Goal: Task Accomplishment & Management: Manage account settings

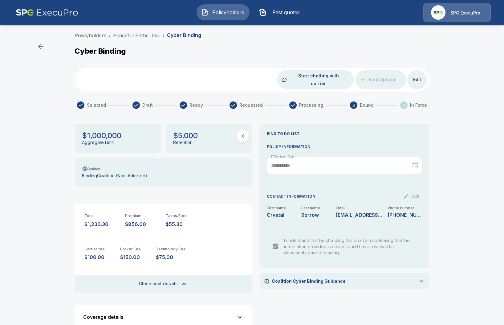
click at [56, 13] on img at bounding box center [47, 12] width 63 height 19
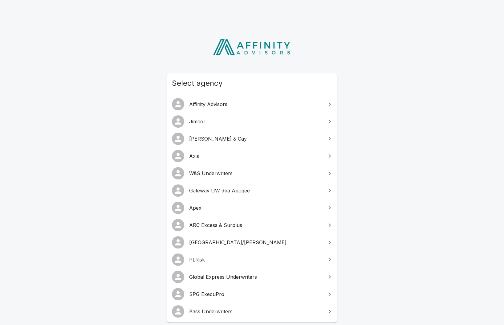
click at [226, 263] on span "PLRisk" at bounding box center [255, 259] width 133 height 7
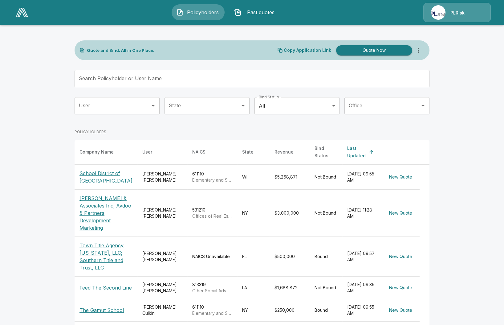
click at [228, 105] on input "State" at bounding box center [202, 106] width 70 height 12
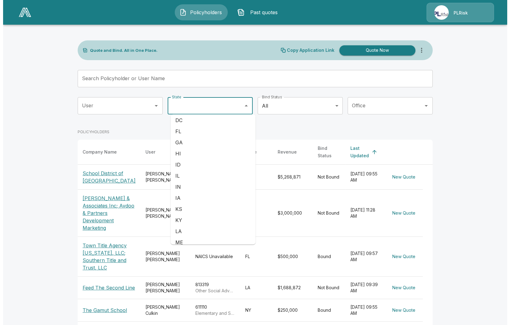
scroll to position [116, 0]
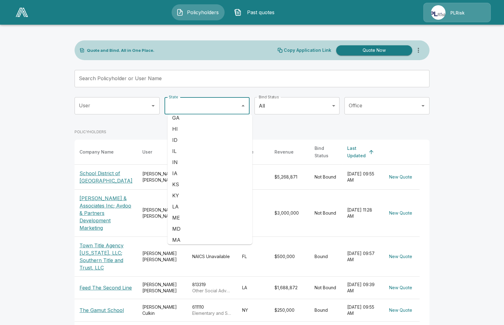
click at [197, 142] on li "ID" at bounding box center [209, 139] width 85 height 11
type input "**"
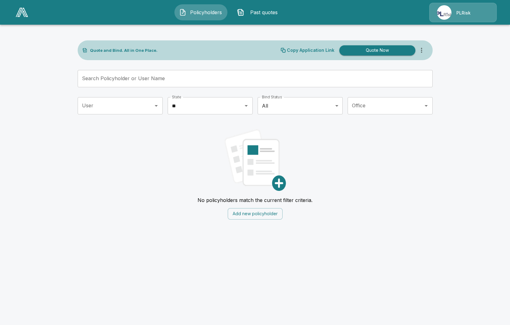
click at [455, 11] on div "PLRisk" at bounding box center [462, 12] width 67 height 19
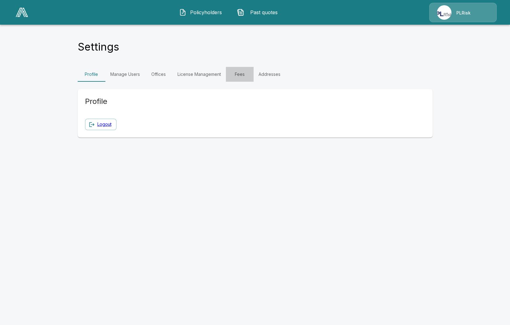
click at [242, 71] on link "Fees" at bounding box center [240, 74] width 28 height 15
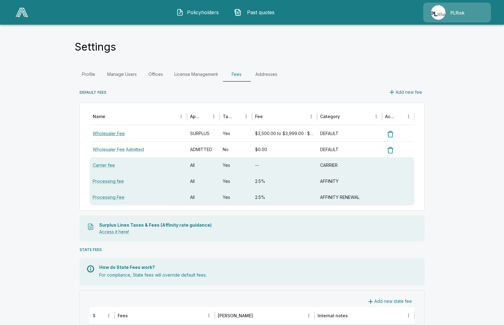
click at [112, 131] on link "Wholesaler Fee" at bounding box center [109, 133] width 32 height 5
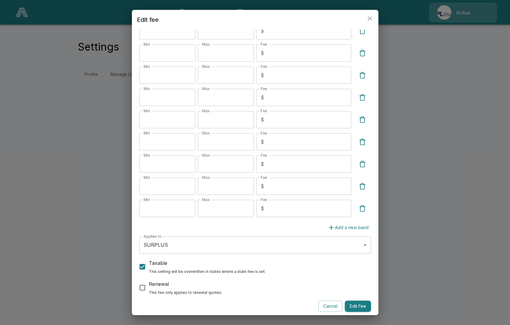
scroll to position [192, 0]
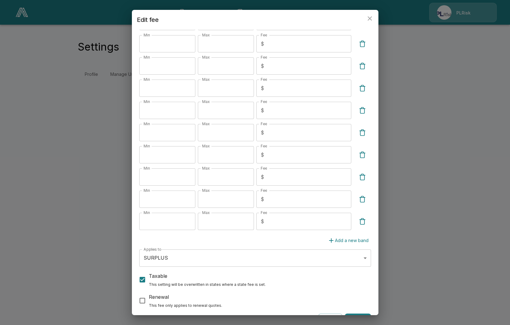
scroll to position [192, 0]
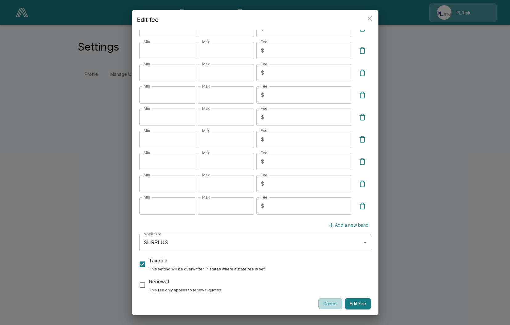
click at [318, 304] on button "Cancel" at bounding box center [330, 303] width 24 height 11
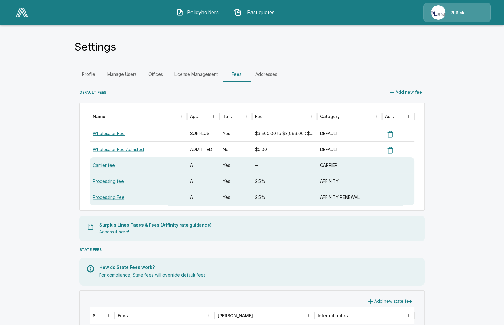
click at [116, 135] on link "Wholesaler Fee" at bounding box center [109, 133] width 32 height 5
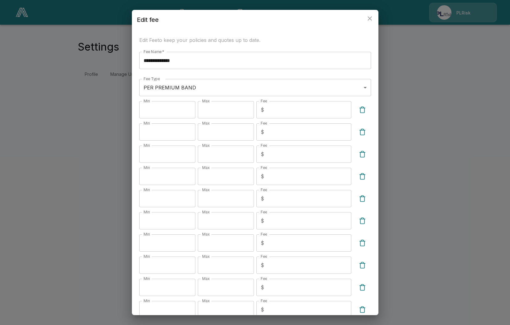
click at [434, 169] on div "**********" at bounding box center [255, 162] width 510 height 325
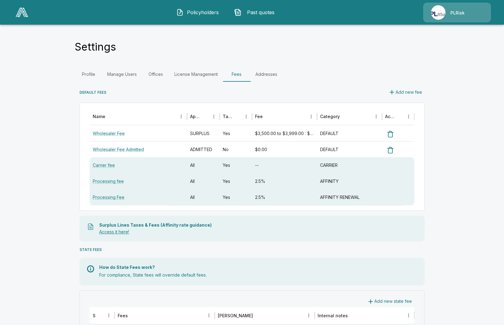
click at [113, 231] on link "Access it here!" at bounding box center [114, 231] width 30 height 5
click at [122, 134] on link "Wholesaler Fee" at bounding box center [109, 133] width 32 height 5
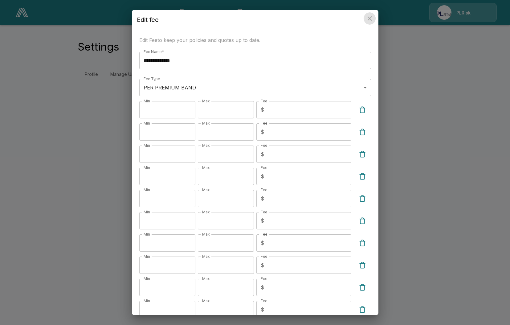
click at [368, 16] on icon "close" at bounding box center [369, 18] width 7 height 7
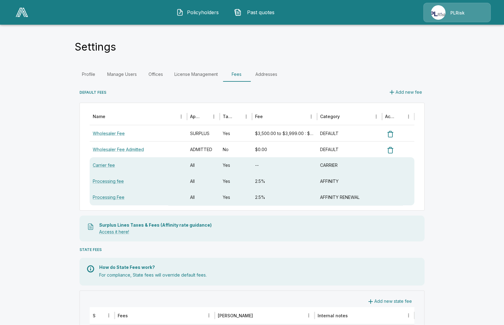
click at [190, 11] on span "Policyholders" at bounding box center [203, 12] width 34 height 7
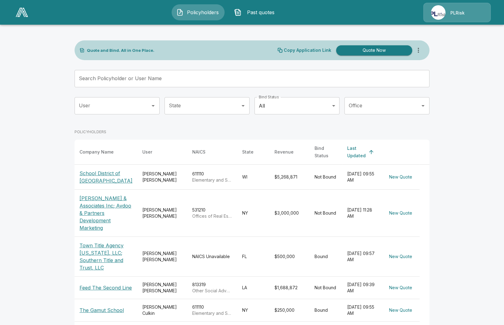
click at [92, 171] on p "School District of Mellen" at bounding box center [105, 176] width 53 height 15
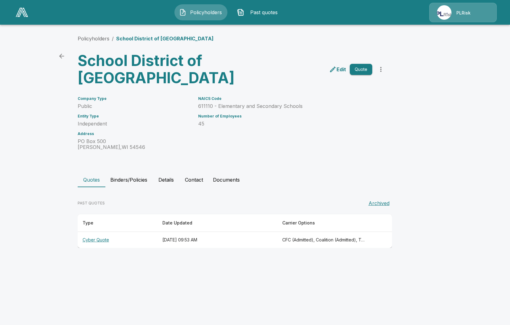
click at [103, 242] on th "Cyber Quote" at bounding box center [118, 240] width 80 height 16
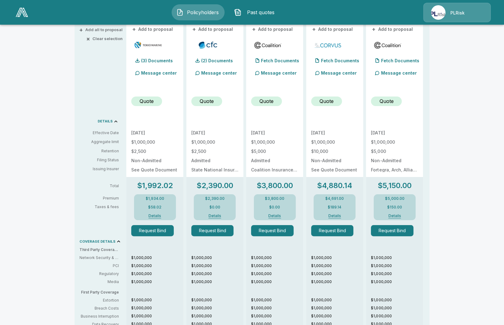
scroll to position [154, 0]
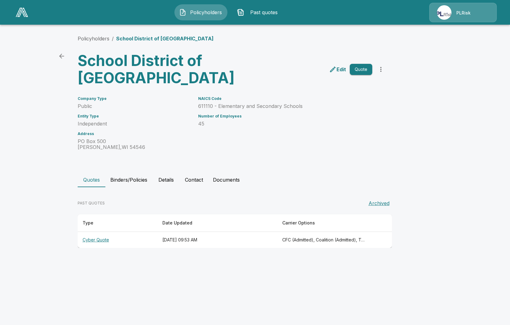
click at [22, 18] on link at bounding box center [21, 12] width 17 height 14
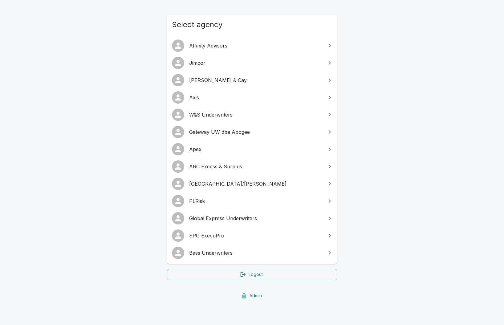
scroll to position [67, 0]
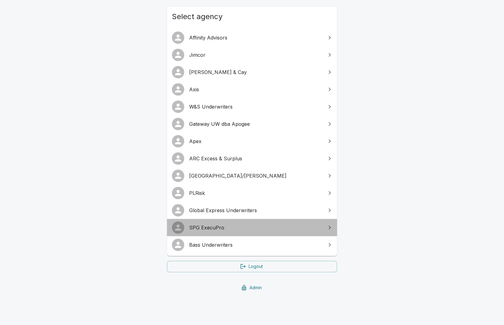
click at [233, 232] on link "SPG ExecuPro" at bounding box center [252, 227] width 170 height 17
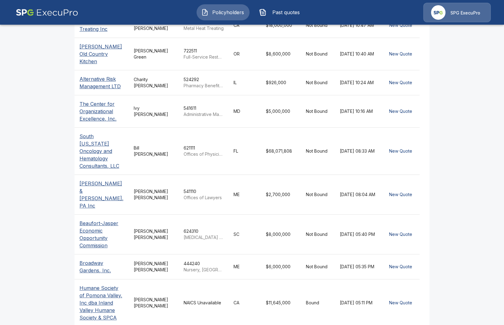
scroll to position [200, 0]
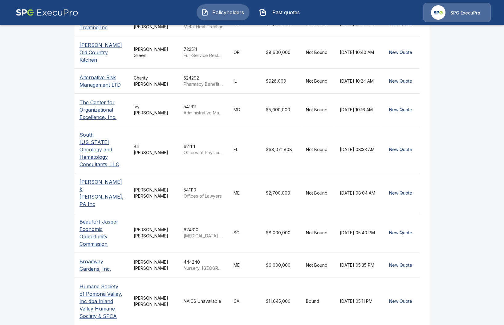
click at [99, 283] on p "Humane Society of Pomona Valley, Inc dba Inland Valley Humane Society & SPCA" at bounding box center [101, 301] width 44 height 37
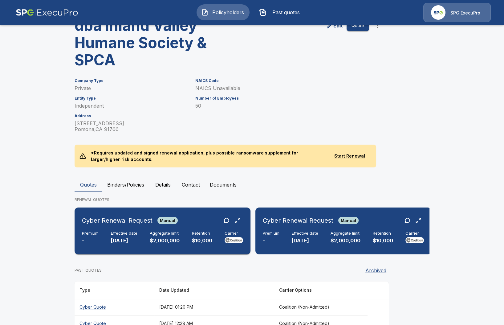
scroll to position [77, 0]
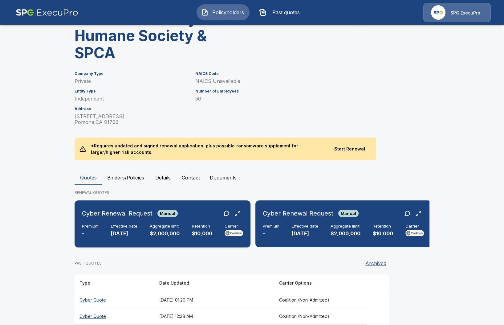
click at [174, 229] on div "Aggregate limit $2,000,000" at bounding box center [165, 231] width 30 height 14
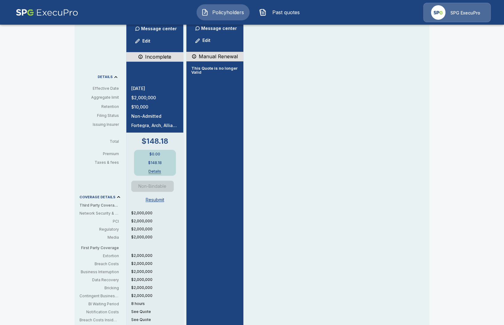
scroll to position [193, 0]
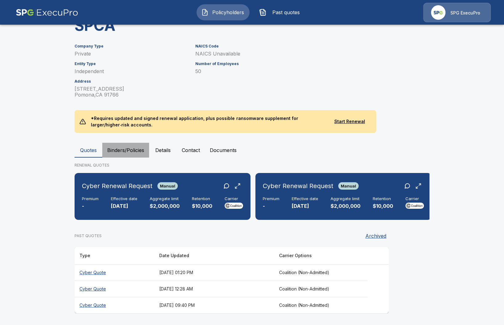
click at [134, 143] on button "Binders/Policies" at bounding box center [125, 150] width 47 height 15
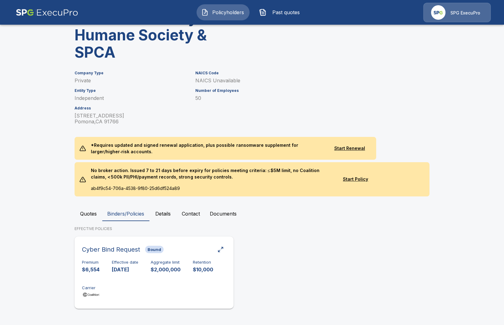
click at [128, 256] on div "Cyber Bind Request Bound Premium $6,554 Effective date 12/13/2024 Aggregate lim…" at bounding box center [154, 272] width 154 height 67
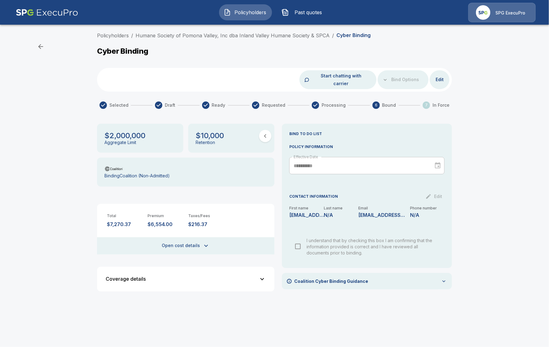
click at [58, 99] on div "Policyholders / Humane Society of Pomona Valley, Inc dba Inland Valley Humane S…" at bounding box center [274, 166] width 549 height 274
click at [230, 35] on link "Humane Society of Pomona Valley, Inc dba Inland Valley Humane Society & SPCA" at bounding box center [233, 35] width 194 height 6
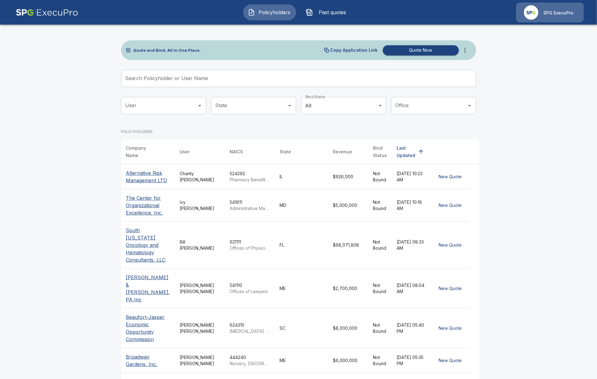
click at [241, 69] on div "Quote and Bind. All in One Place. Copy Application Link Quote Now Search Policy…" at bounding box center [298, 284] width 355 height 489
click at [245, 76] on input "Search Policyholder or User Name" at bounding box center [295, 78] width 348 height 17
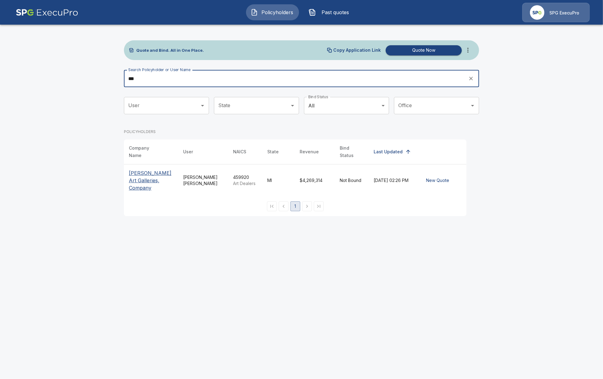
type input "***"
click at [149, 173] on p "[PERSON_NAME] Art Galleries, Company" at bounding box center [151, 180] width 44 height 22
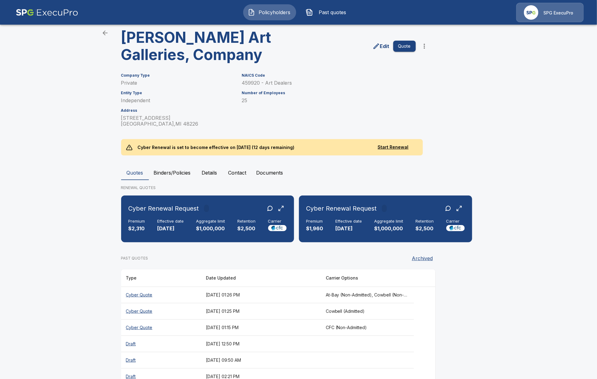
scroll to position [46, 0]
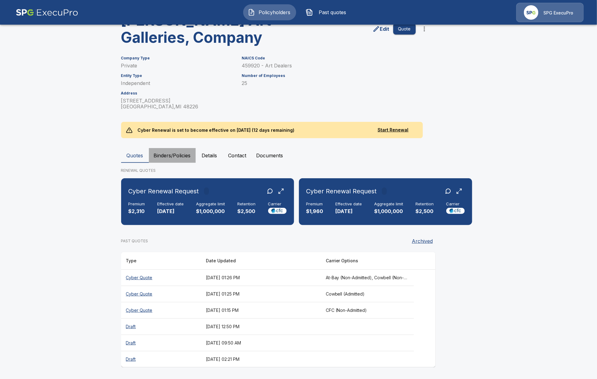
click at [175, 149] on button "Binders/Policies" at bounding box center [172, 155] width 47 height 15
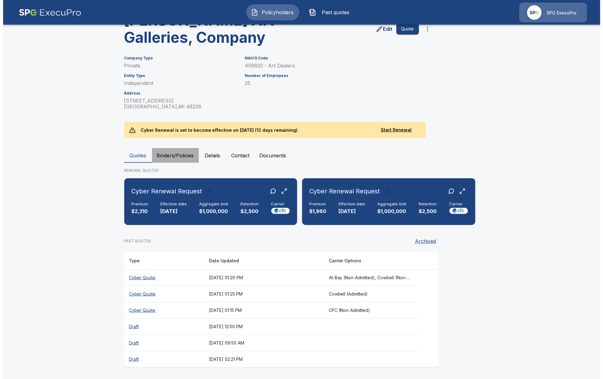
scroll to position [0, 0]
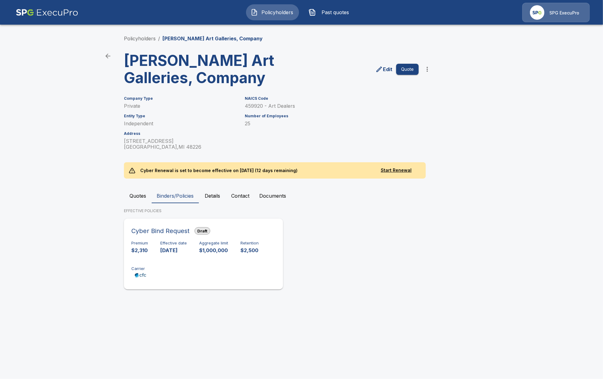
click at [198, 257] on div "Premium $2,310 Effective date [DATE] Aggregate limit $1,000,000 Retention $2,50…" at bounding box center [203, 260] width 144 height 39
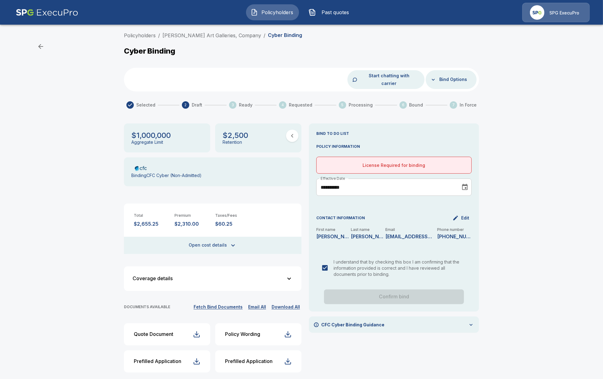
click at [388, 162] on p "License Required for binding" at bounding box center [393, 165] width 145 height 6
click at [393, 162] on p "License Required for binding" at bounding box center [393, 165] width 145 height 6
click at [430, 162] on p "License Required for binding" at bounding box center [393, 165] width 145 height 6
drag, startPoint x: 405, startPoint y: 157, endPoint x: 359, endPoint y: 159, distance: 46.6
click at [359, 162] on p "License Required for binding" at bounding box center [393, 165] width 145 height 6
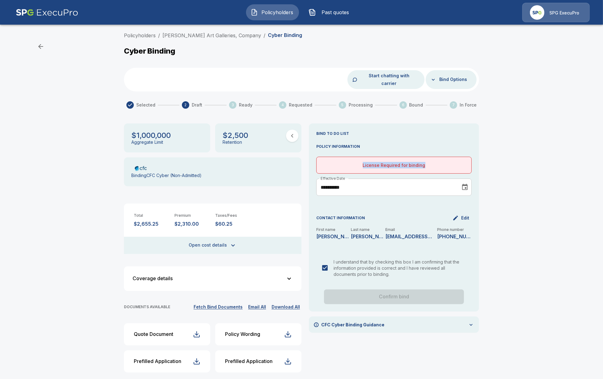
click at [397, 162] on p "License Required for binding" at bounding box center [393, 165] width 145 height 6
click at [444, 162] on p "License Required for binding" at bounding box center [393, 165] width 145 height 6
click at [434, 157] on div "License Required for binding" at bounding box center [393, 165] width 155 height 17
click at [225, 34] on link "[PERSON_NAME] Art Galleries, Company" at bounding box center [211, 35] width 99 height 6
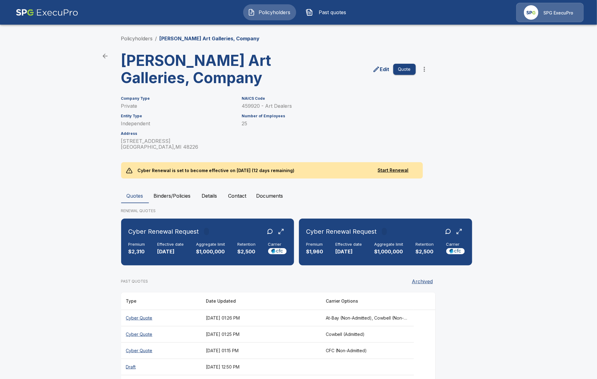
click at [548, 9] on div "SPG ExecuPro" at bounding box center [558, 12] width 30 height 7
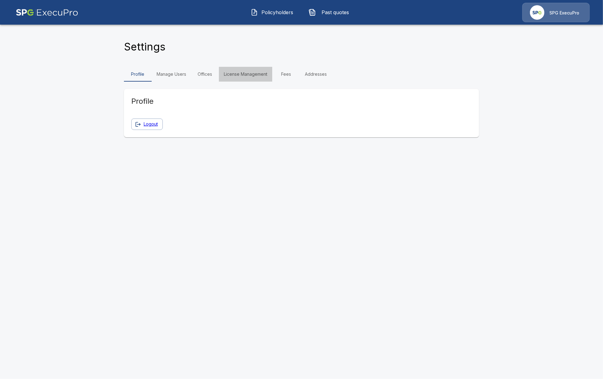
click at [242, 75] on link "License Management" at bounding box center [245, 74] width 53 height 15
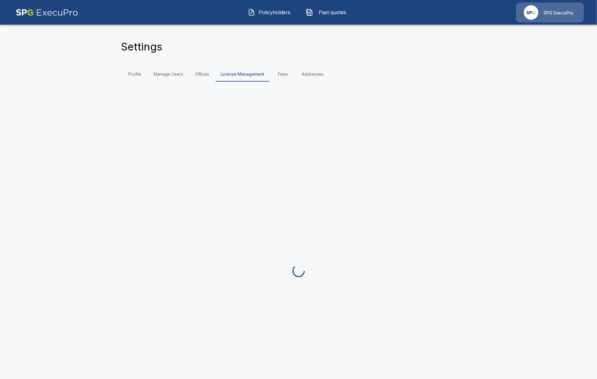
click at [247, 74] on link "License Management" at bounding box center [242, 74] width 53 height 15
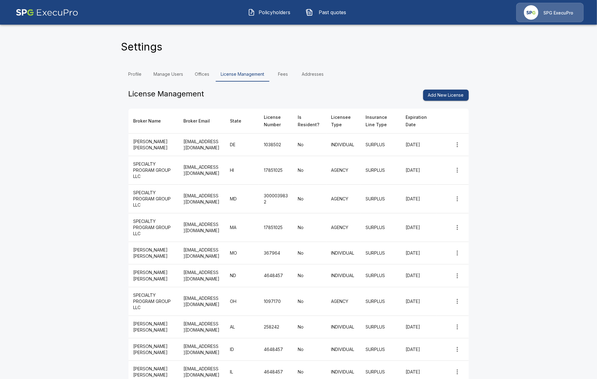
click at [255, 121] on th "State" at bounding box center [242, 121] width 34 height 25
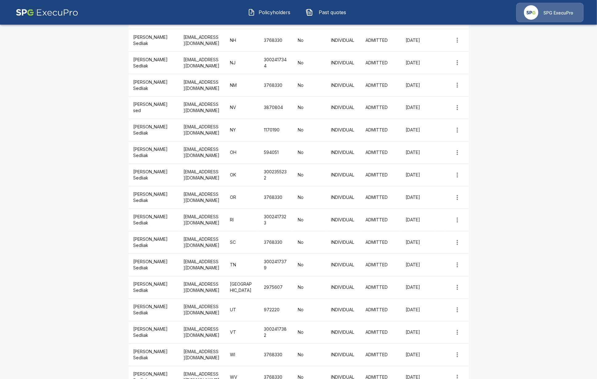
scroll to position [1754, 0]
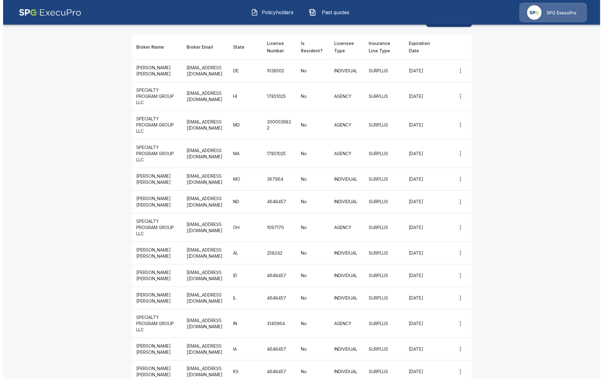
scroll to position [0, 0]
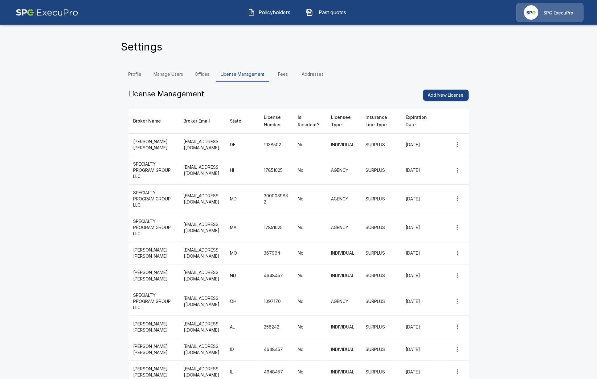
click at [447, 94] on button "Add New License" at bounding box center [446, 95] width 46 height 11
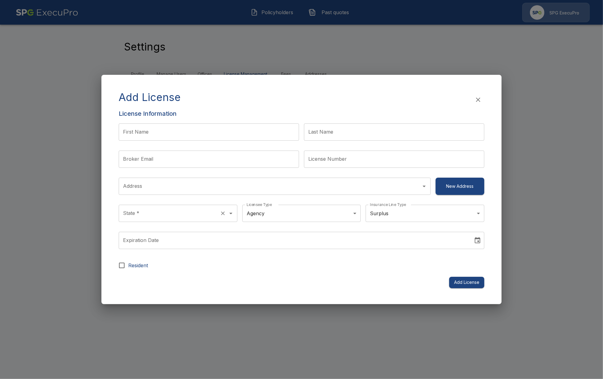
click at [202, 207] on div "State *" at bounding box center [178, 213] width 119 height 17
click at [158, 231] on li "MI" at bounding box center [178, 230] width 119 height 11
type input "**"
click at [381, 107] on div "Add License" at bounding box center [301, 100] width 365 height 18
click at [230, 136] on input "First Name" at bounding box center [209, 132] width 180 height 17
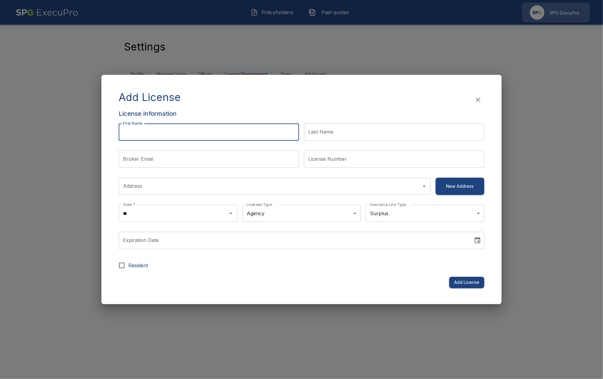
paste input "**********"
type input "**********"
click at [320, 273] on form "**********" at bounding box center [301, 206] width 365 height 165
click at [221, 164] on input "Broker Email" at bounding box center [209, 159] width 180 height 17
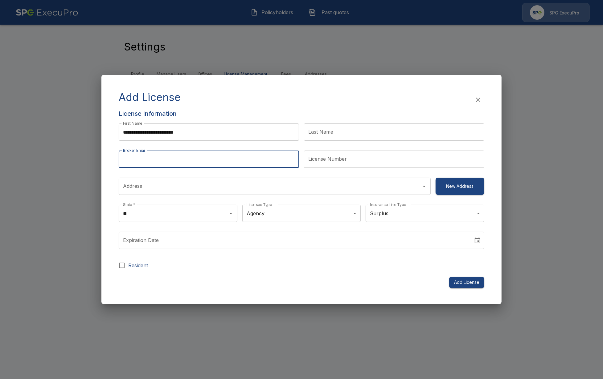
paste input "**********"
type input "**********"
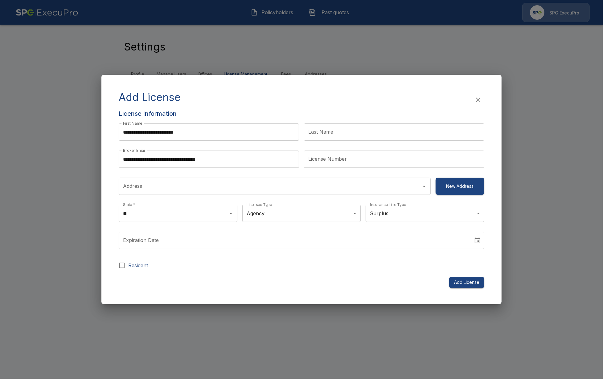
click at [239, 267] on label "Resident" at bounding box center [297, 265] width 364 height 13
click at [245, 264] on label "Resident" at bounding box center [297, 265] width 364 height 13
click at [210, 184] on input "Address" at bounding box center [269, 187] width 297 height 12
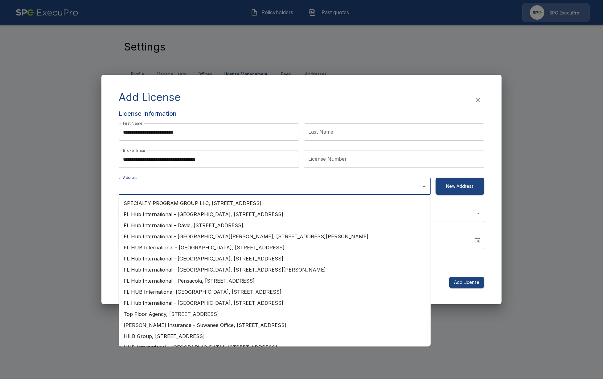
paste input "**********"
type input "**********"
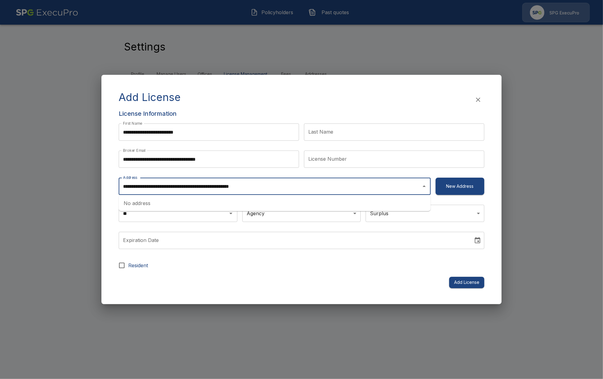
drag, startPoint x: 287, startPoint y: 189, endPoint x: 121, endPoint y: 191, distance: 166.1
click at [121, 191] on div "**********" at bounding box center [275, 186] width 312 height 17
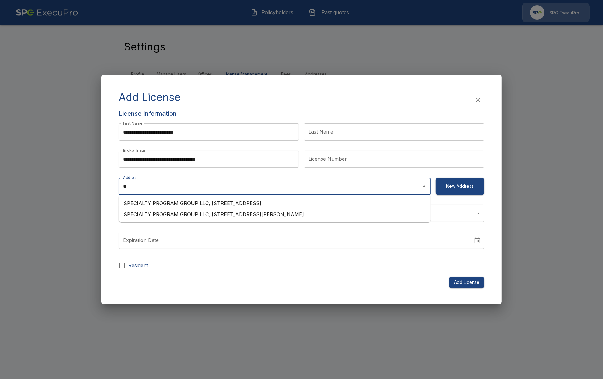
click at [263, 214] on li "SPECIALTY PROGRAM GROUP LLC, 300 Connell Drive,, Suite 3000,, Berkeley Heights,…" at bounding box center [275, 214] width 312 height 11
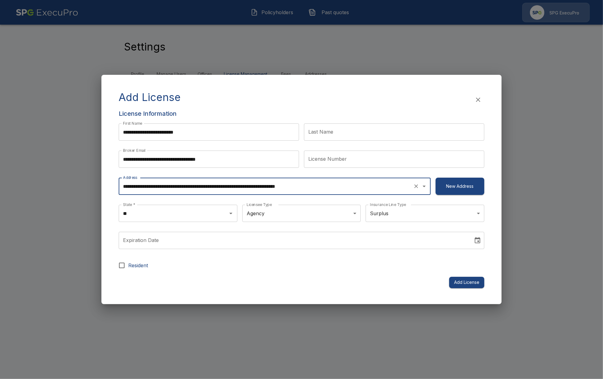
type input "**********"
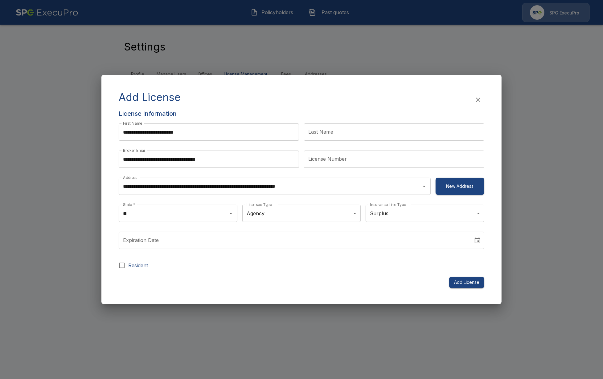
click at [351, 294] on div "**********" at bounding box center [301, 189] width 385 height 217
click at [362, 161] on input "License Number" at bounding box center [394, 159] width 180 height 17
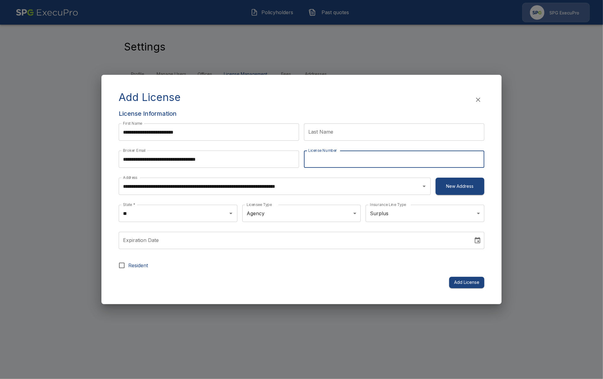
paste input "******"
type input "******"
type input "**********"
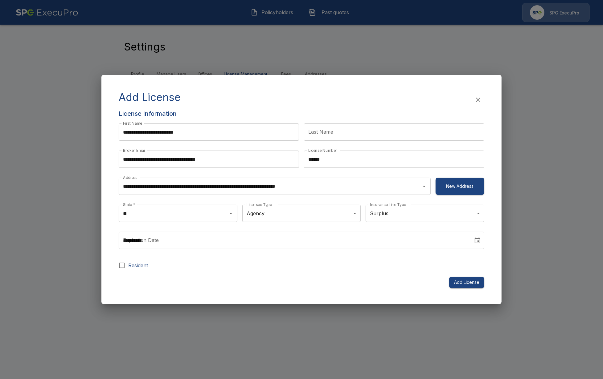
click at [301, 242] on input "**********" at bounding box center [294, 240] width 350 height 17
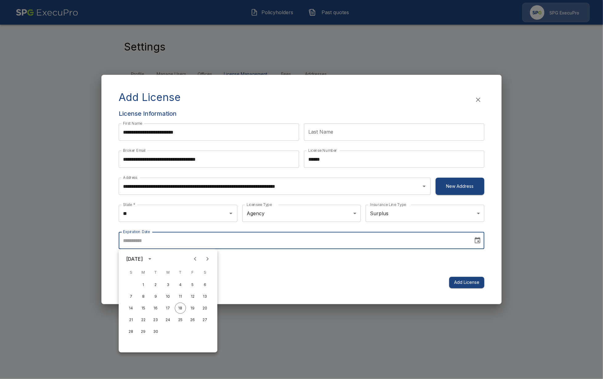
click at [153, 257] on icon "calendar view is open, switch to year view" at bounding box center [149, 258] width 7 height 7
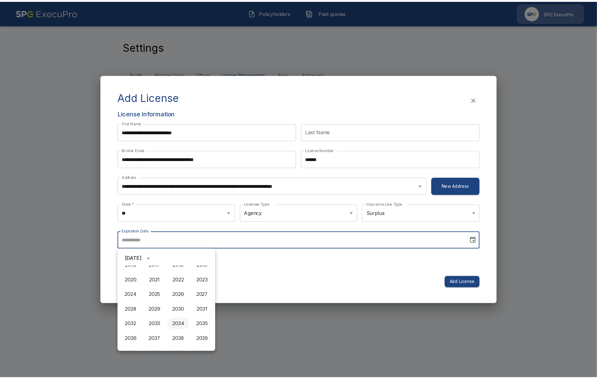
scroll to position [461, 0]
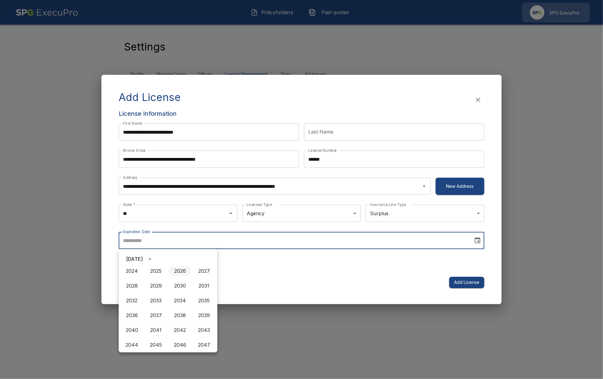
click at [177, 272] on button "2026" at bounding box center [180, 271] width 22 height 11
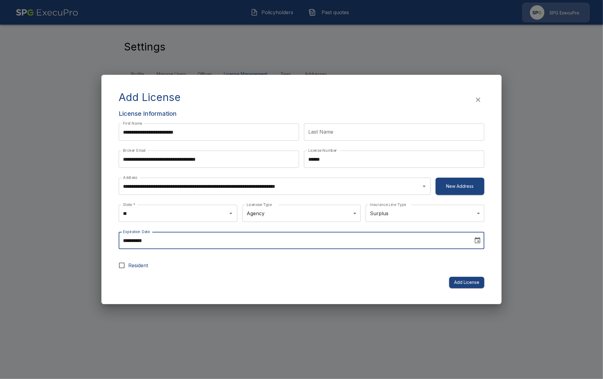
click at [161, 244] on input "**********" at bounding box center [294, 240] width 350 height 17
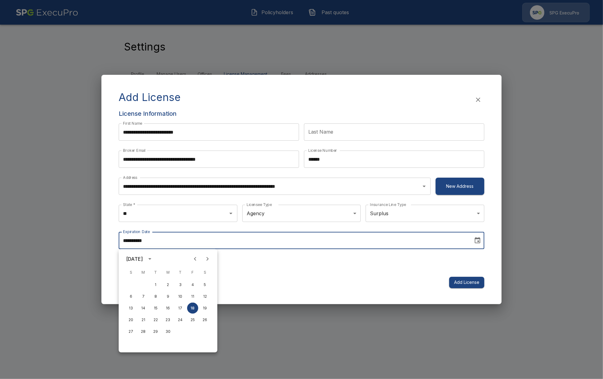
click at [200, 256] on button "Previous month" at bounding box center [195, 259] width 12 height 12
click at [196, 259] on icon "Previous month" at bounding box center [194, 258] width 7 height 7
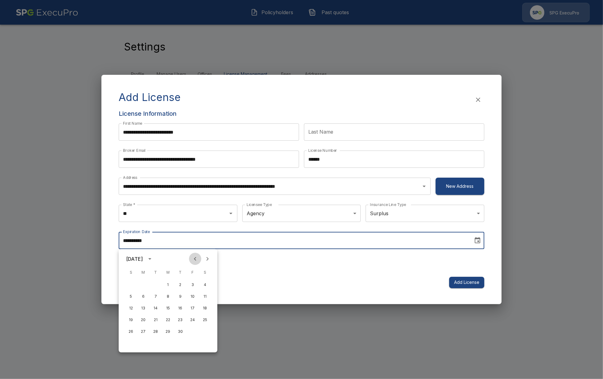
click at [196, 259] on icon "Previous month" at bounding box center [194, 258] width 7 height 7
click at [153, 334] on button "31" at bounding box center [155, 331] width 11 height 11
type input "**********"
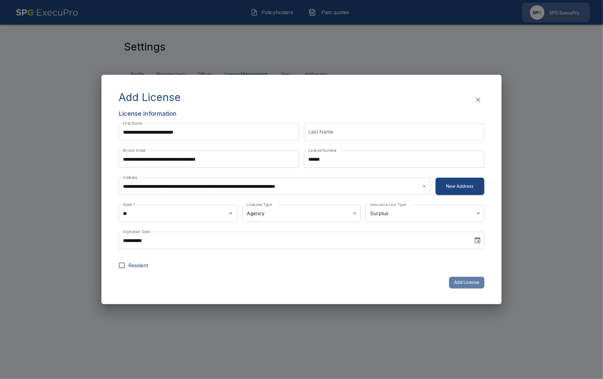
click at [467, 281] on button "Add License" at bounding box center [466, 282] width 35 height 11
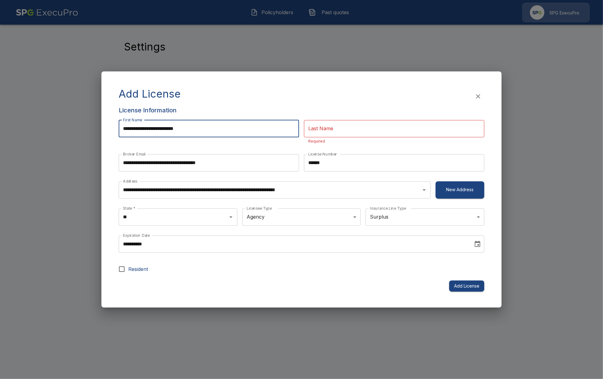
drag, startPoint x: 206, startPoint y: 128, endPoint x: 182, endPoint y: 128, distance: 23.4
click at [182, 128] on input "**********" at bounding box center [209, 128] width 180 height 17
type input "**********"
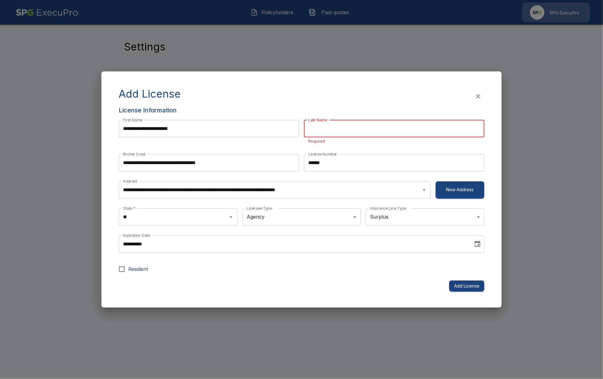
click at [329, 129] on input "Last Name" at bounding box center [394, 128] width 180 height 17
paste input "***"
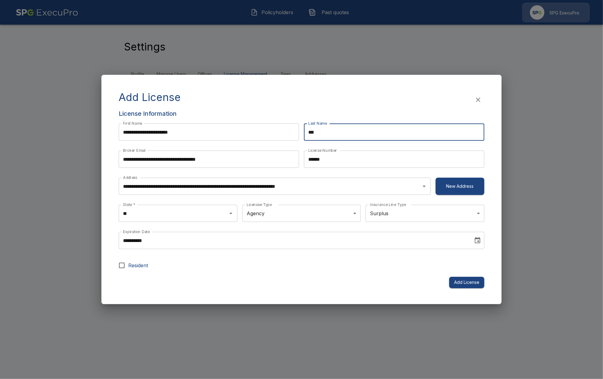
type input "***"
click at [192, 140] on input "**********" at bounding box center [209, 132] width 180 height 17
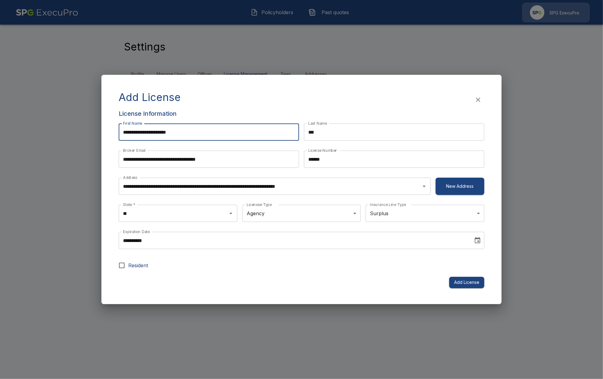
type input "**********"
click at [466, 282] on button "Add License" at bounding box center [466, 282] width 35 height 11
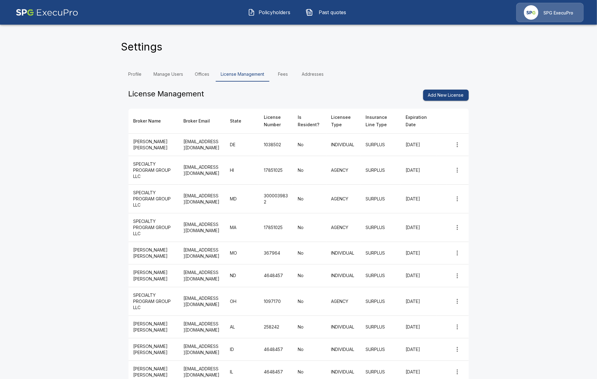
click at [461, 144] on icon "more" at bounding box center [457, 144] width 7 height 7
click at [462, 179] on td "simple table" at bounding box center [457, 170] width 22 height 29
click at [458, 173] on icon "more" at bounding box center [457, 170] width 1 height 5
click at [462, 182] on li "Edit" at bounding box center [460, 182] width 18 height 11
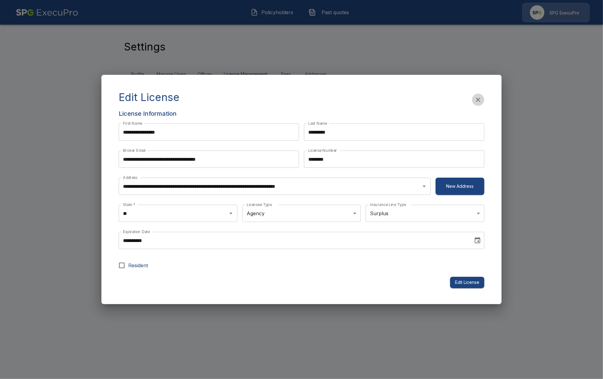
click at [479, 100] on icon "button" at bounding box center [477, 99] width 7 height 7
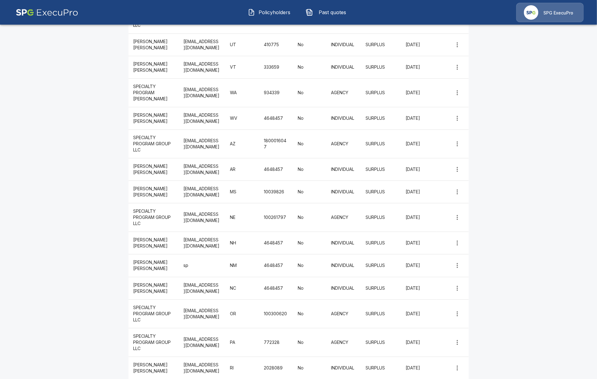
scroll to position [847, 0]
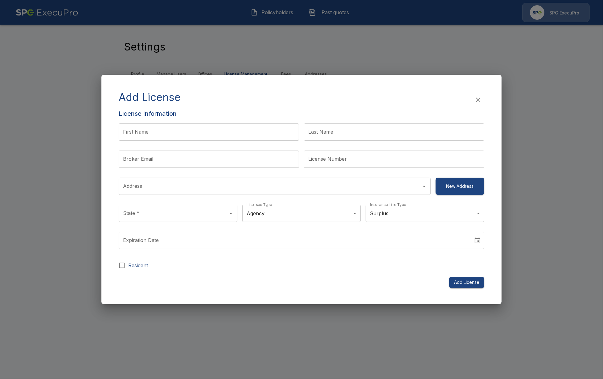
click at [216, 34] on div "Add License License Information First Name First Name Last Name Last Name Broke…" at bounding box center [301, 189] width 603 height 379
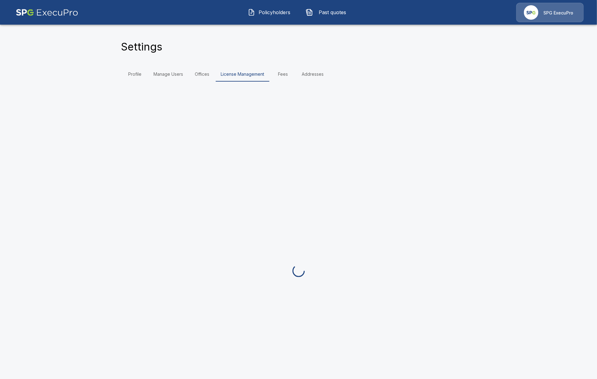
click at [253, 17] on button "Policyholders" at bounding box center [269, 12] width 53 height 16
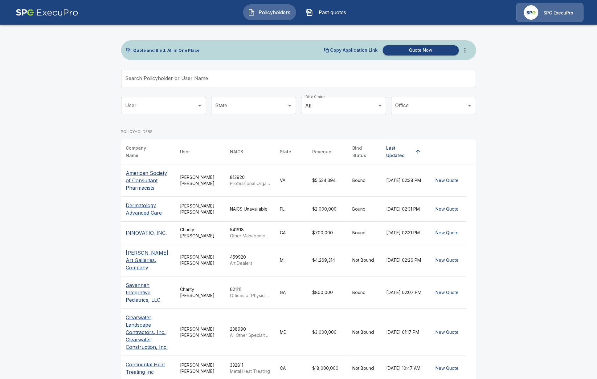
click at [22, 75] on main "Quote and Bind. All in One Place. Copy Application Link Quote Now Search Policy…" at bounding box center [298, 249] width 597 height 498
click at [175, 79] on input "Search Policyholder or User Name" at bounding box center [295, 78] width 348 height 17
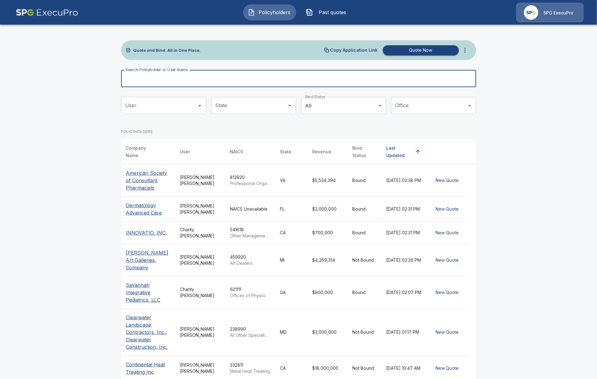
click at [150, 254] on p "DuMouchelle Art Galleries, Company" at bounding box center [148, 260] width 44 height 22
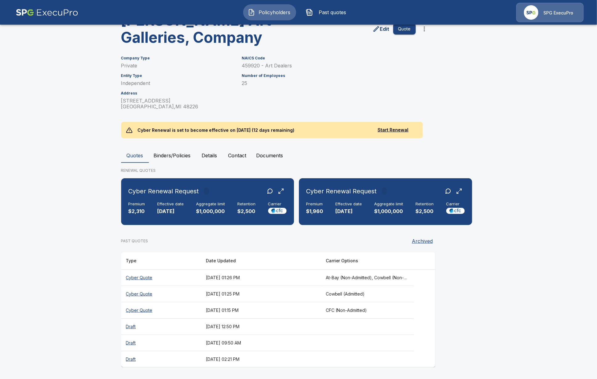
scroll to position [46, 0]
click at [177, 149] on button "Binders/Policies" at bounding box center [172, 155] width 47 height 15
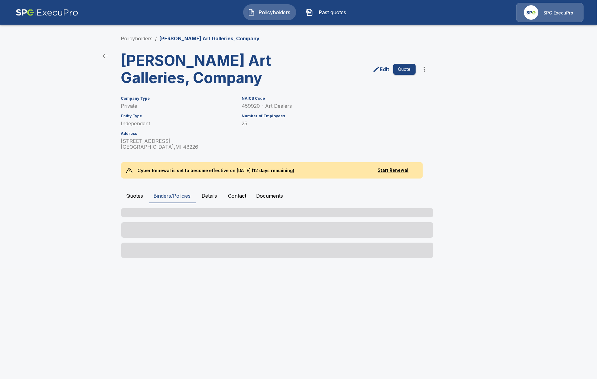
scroll to position [0, 0]
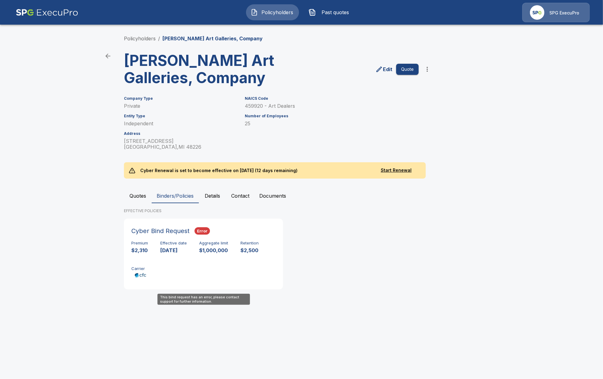
click at [190, 266] on div "Premium $2,310 Effective date 9/30/2025 Aggregate limit $1,000,000 Retention $2…" at bounding box center [203, 260] width 144 height 39
click at [204, 244] on h6 "Aggregate limit" at bounding box center [213, 243] width 29 height 5
click at [183, 230] on h6 "Cyber Bind Request" at bounding box center [160, 231] width 58 height 10
click at [133, 193] on button "Quotes" at bounding box center [138, 196] width 28 height 15
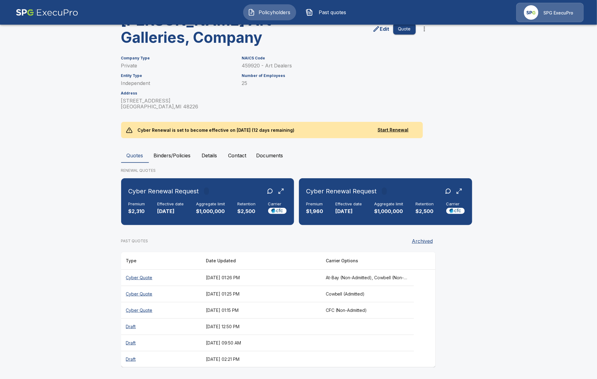
click at [150, 313] on th "Cyber Quote" at bounding box center [161, 310] width 80 height 16
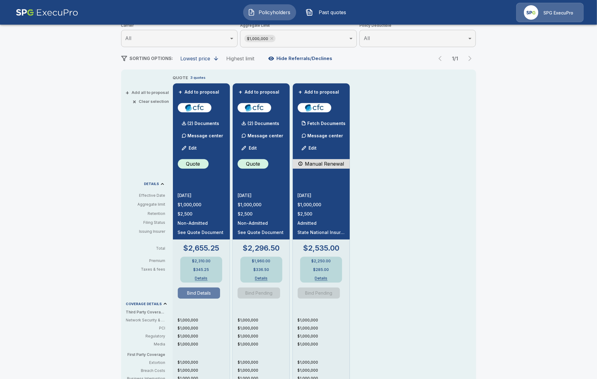
click at [205, 295] on button "Bind Details" at bounding box center [199, 293] width 43 height 11
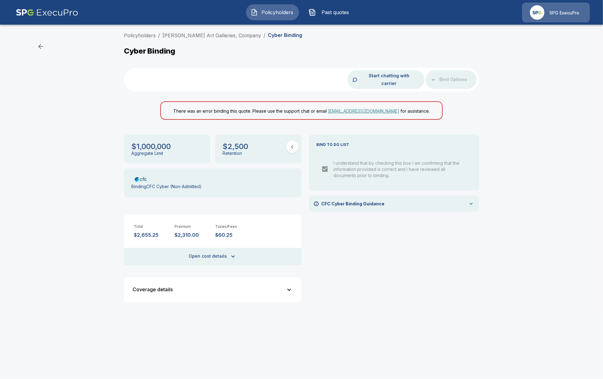
click at [359, 200] on div "CFC Cyber Binding Guidance" at bounding box center [394, 204] width 170 height 16
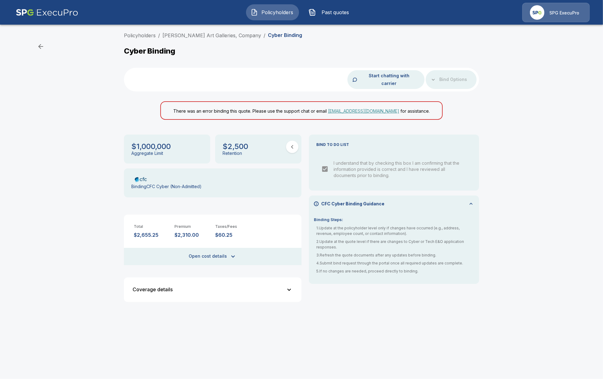
click at [361, 201] on p "CFC Cyber Binding Guidance" at bounding box center [352, 204] width 63 height 6
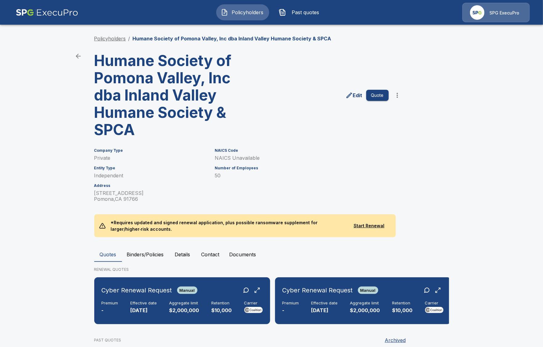
click at [115, 38] on link "Policyholders" at bounding box center [110, 38] width 32 height 6
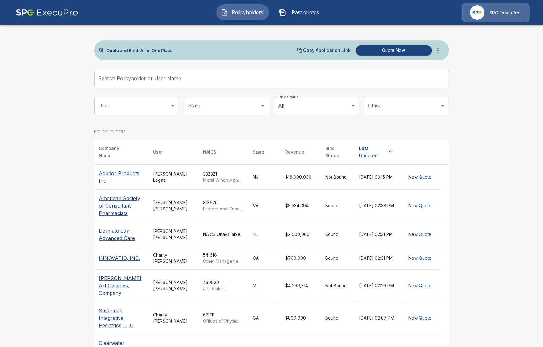
click at [123, 103] on input "User" at bounding box center [132, 106] width 70 height 12
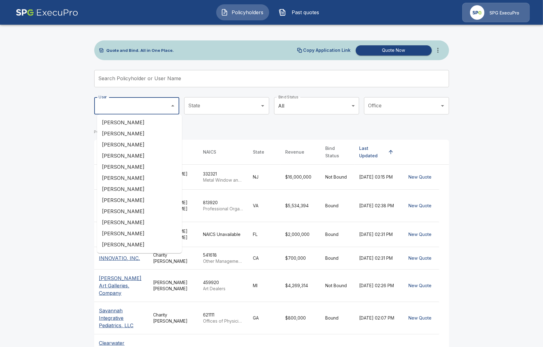
click at [143, 191] on li "Andrew Mitchell" at bounding box center [139, 188] width 85 height 11
type input "**********"
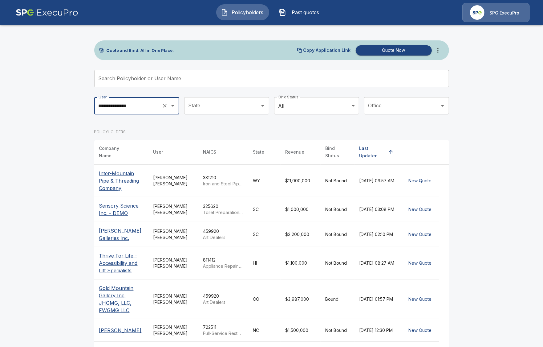
click at [111, 176] on p "Inter-Mountain Pipe & Threading Company" at bounding box center [121, 180] width 44 height 22
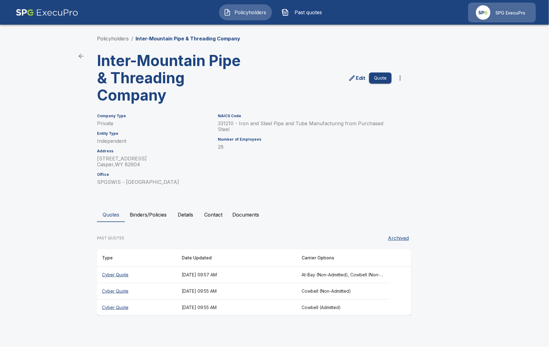
click at [116, 274] on th "Cyber Quote" at bounding box center [137, 275] width 80 height 16
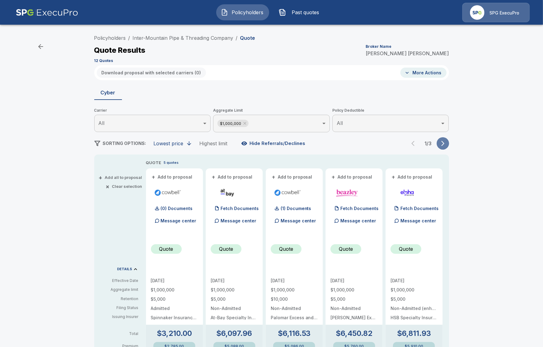
click at [446, 141] on icon "button" at bounding box center [443, 143] width 6 height 6
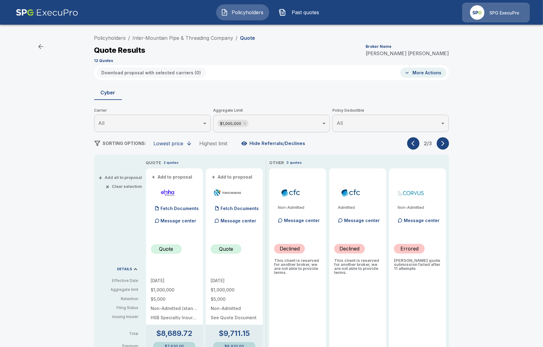
click at [446, 141] on icon "button" at bounding box center [443, 143] width 6 height 6
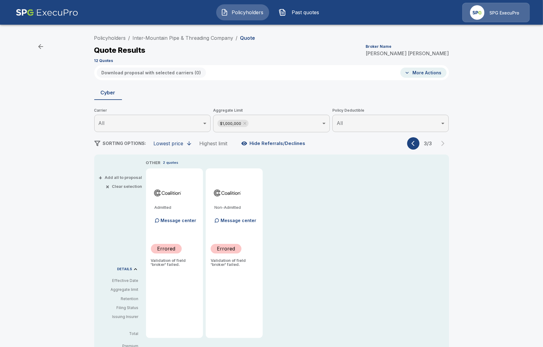
click at [412, 147] on button "button" at bounding box center [413, 143] width 12 height 12
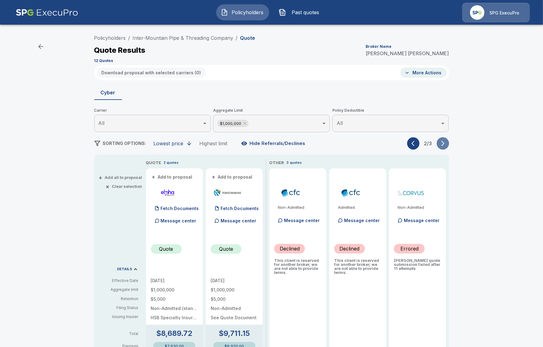
click at [449, 145] on button "button" at bounding box center [443, 143] width 12 height 12
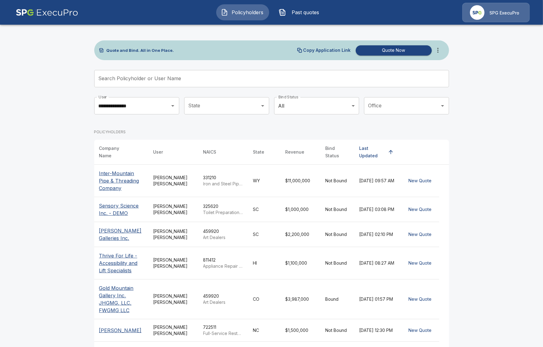
click at [115, 237] on p "[PERSON_NAME] Galleries Inc." at bounding box center [121, 234] width 44 height 15
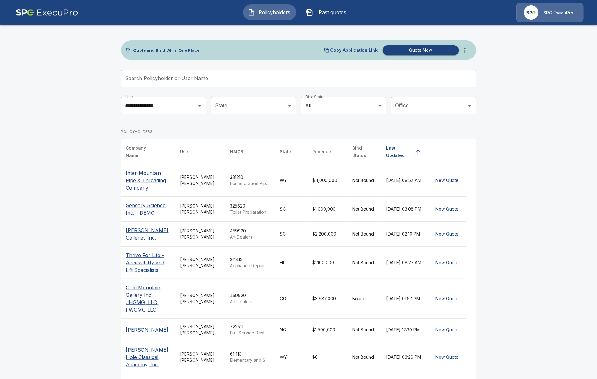
click at [304, 77] on input "Search Policyholder or User Name" at bounding box center [295, 78] width 348 height 17
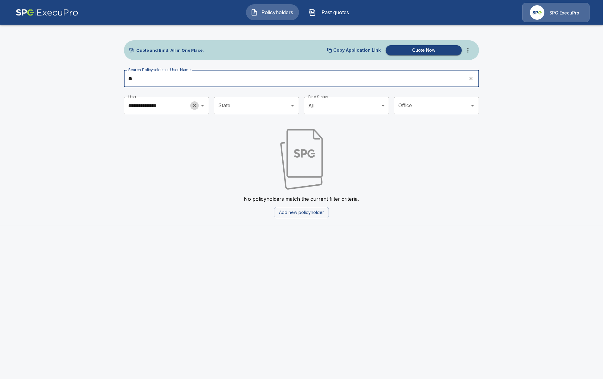
click at [196, 106] on icon "Clear" at bounding box center [194, 106] width 6 height 6
type input "**"
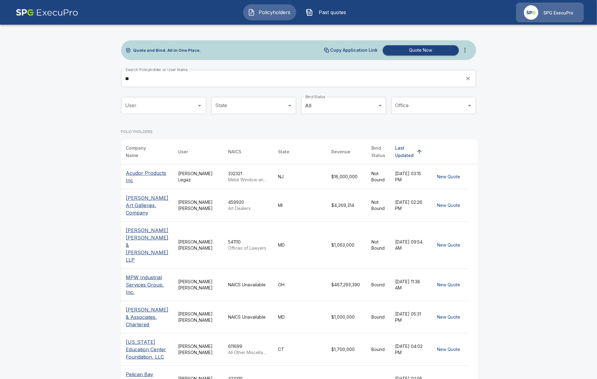
click at [154, 194] on p "[PERSON_NAME] Art Galleries, Company" at bounding box center [147, 205] width 43 height 22
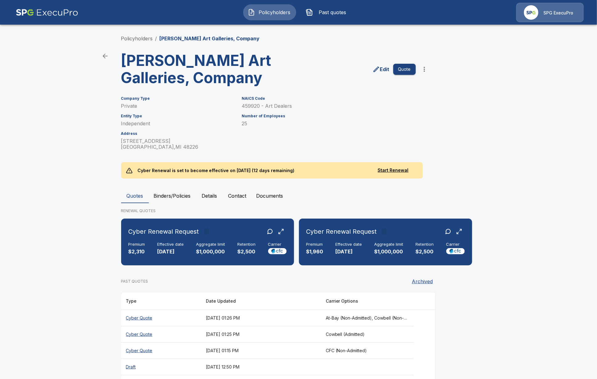
click at [176, 198] on button "Binders/Policies" at bounding box center [172, 196] width 47 height 15
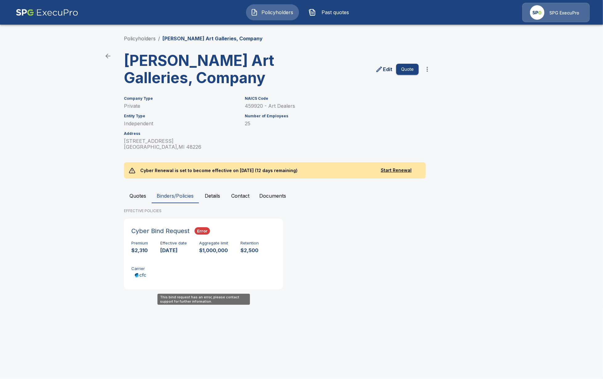
click at [166, 267] on div "Premium $2,310 Effective date 9/30/2025 Aggregate limit $1,000,000 Retention $2…" at bounding box center [203, 260] width 144 height 39
click at [505, 4] on div "Policyholders Past quotes SPG ExecuPro" at bounding box center [301, 12] width 591 height 20
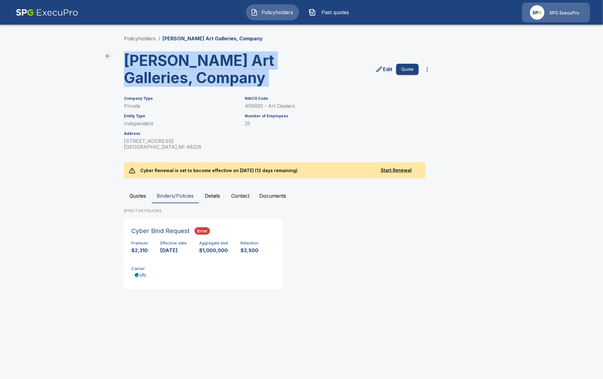
drag, startPoint x: 279, startPoint y: 79, endPoint x: 127, endPoint y: 59, distance: 152.9
click at [127, 59] on div "DuMouchelle Art Galleries, Company Edit Quote" at bounding box center [276, 66] width 314 height 39
copy div "DuMouchelle Art Galleries, Company Edit Quote"
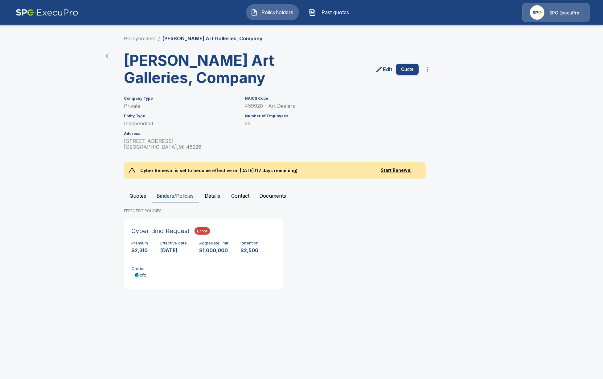
click at [136, 204] on div "Quotes Binders/Policies Details Contact Documents EFFECTIVE POLICIES Cyber Bind…" at bounding box center [301, 242] width 355 height 106
click at [137, 200] on button "Quotes" at bounding box center [138, 196] width 28 height 15
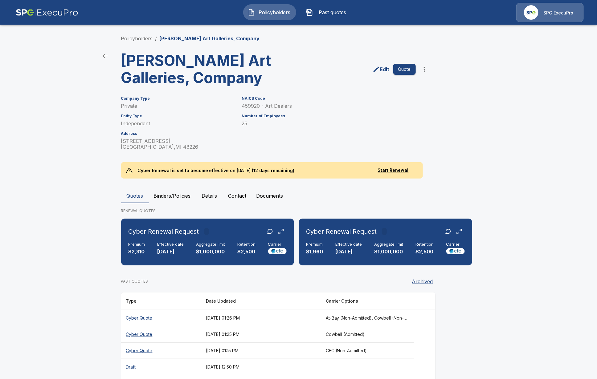
click at [134, 354] on th "Cyber Quote" at bounding box center [161, 351] width 80 height 16
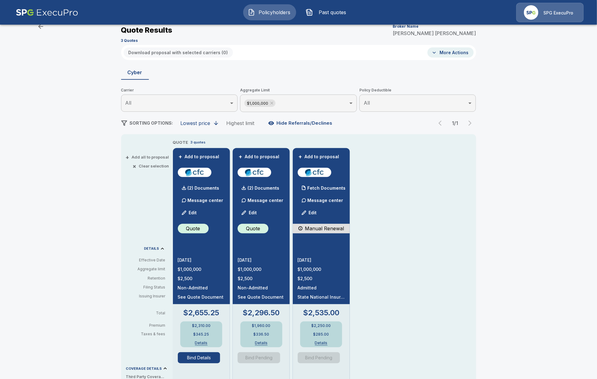
scroll to position [39, 0]
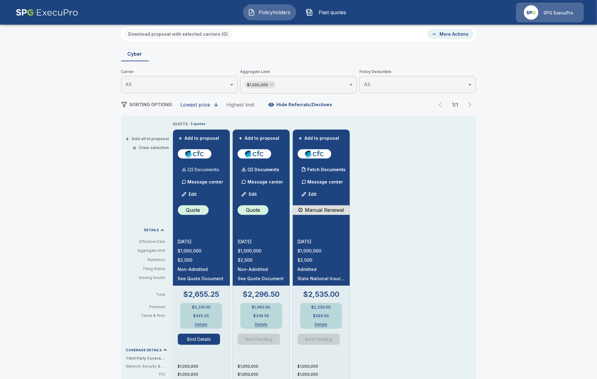
click at [192, 170] on p "(2) Documents" at bounding box center [204, 170] width 32 height 4
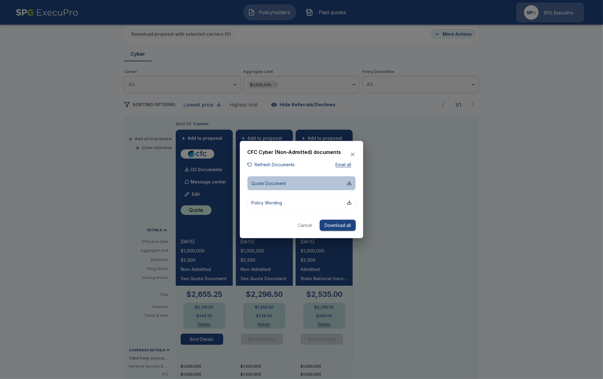
click at [281, 184] on p "Quote Document" at bounding box center [268, 183] width 35 height 6
click at [365, 5] on div at bounding box center [301, 189] width 603 height 379
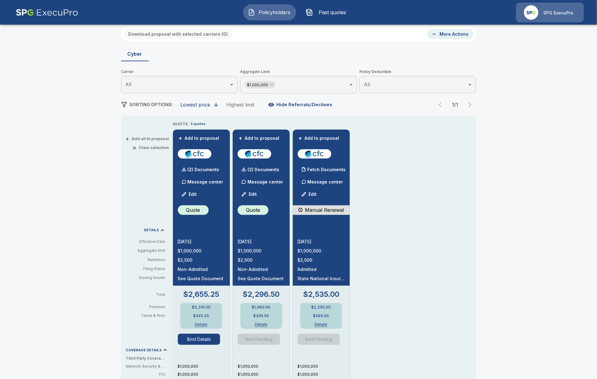
click at [564, 12] on p "SPG ExecuPro" at bounding box center [558, 13] width 30 height 6
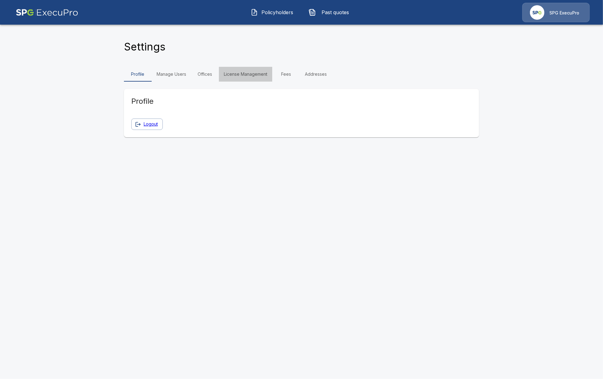
click at [231, 76] on link "License Management" at bounding box center [245, 74] width 53 height 15
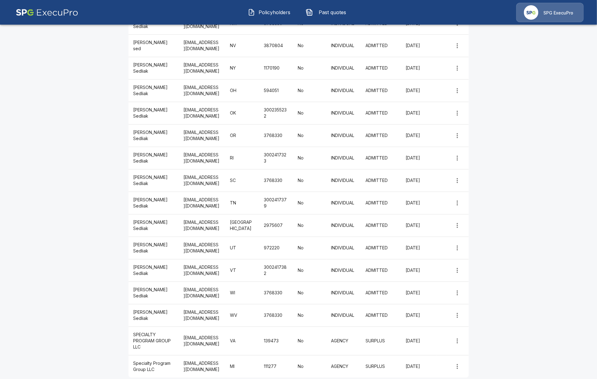
scroll to position [1777, 0]
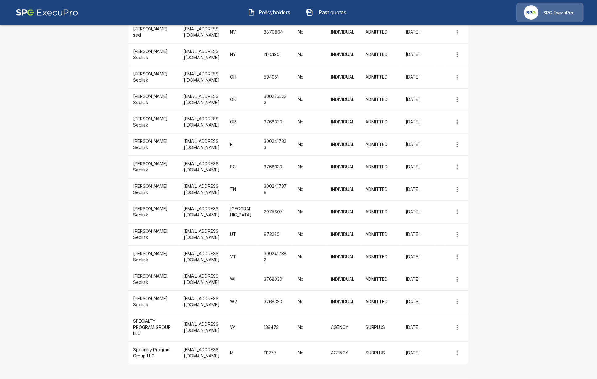
click at [167, 356] on td "Specialty Program Group LLC" at bounding box center [153, 353] width 50 height 22
click at [160, 354] on td "Specialty Program Group LLC" at bounding box center [153, 353] width 50 height 22
click at [458, 353] on icon "more" at bounding box center [457, 353] width 7 height 7
click at [248, 353] on td "MI" at bounding box center [242, 353] width 34 height 22
drag, startPoint x: 136, startPoint y: 348, endPoint x: 432, endPoint y: 355, distance: 296.5
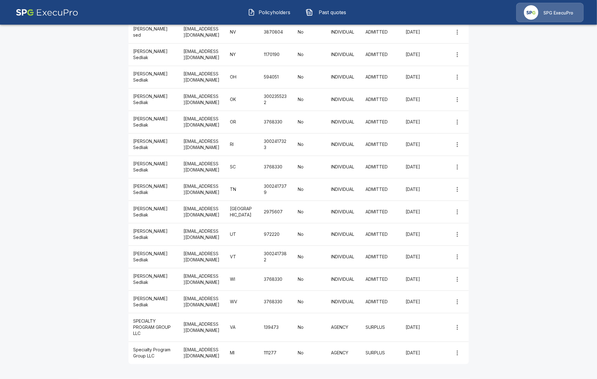
click at [432, 355] on tr "Specialty Program Group LLC spg.licensing@specialtyprogramgroup.com MI 111277 N…" at bounding box center [298, 353] width 340 height 22
copy tr "Specialty Program Group LLC spg.licensing@specialtyprogramgroup.com MI 111277 N…"
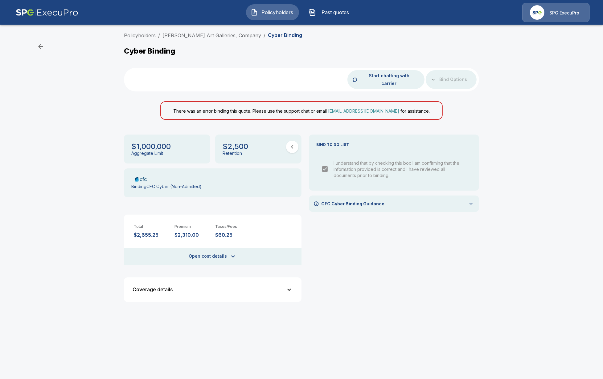
click at [481, 315] on html "Policyholders Past quotes SPG ExecuPro Policyholders / [PERSON_NAME] Art Galler…" at bounding box center [301, 157] width 603 height 315
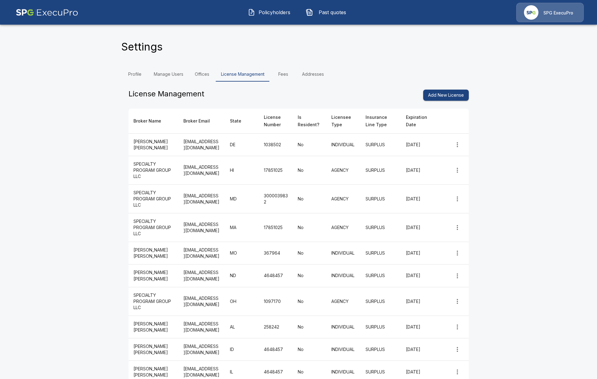
scroll to position [1777, 0]
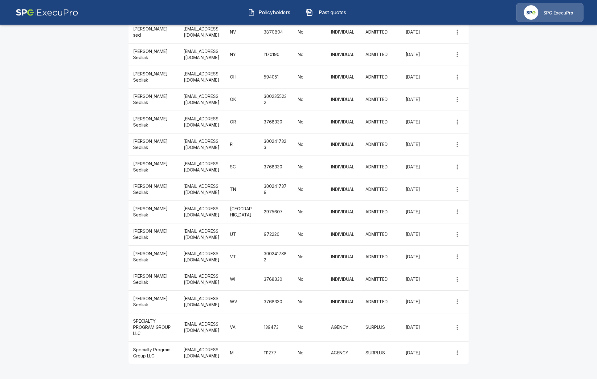
click at [271, 13] on span "Policyholders" at bounding box center [275, 12] width 34 height 7
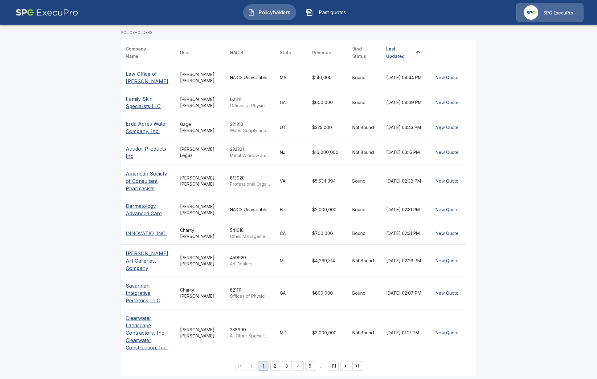
scroll to position [108, 0]
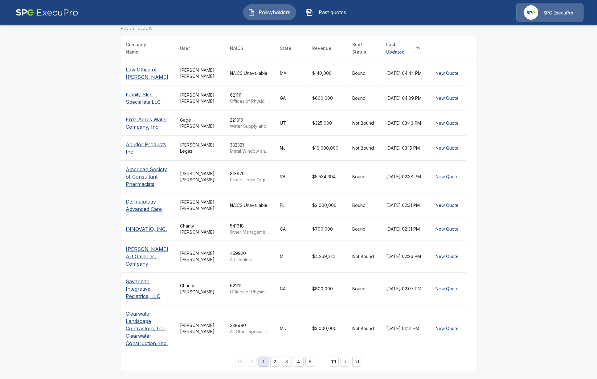
click at [144, 341] on p "Clearwater Landscape Contractors, Inc.; Clearwater Construction, Inc." at bounding box center [148, 328] width 44 height 37
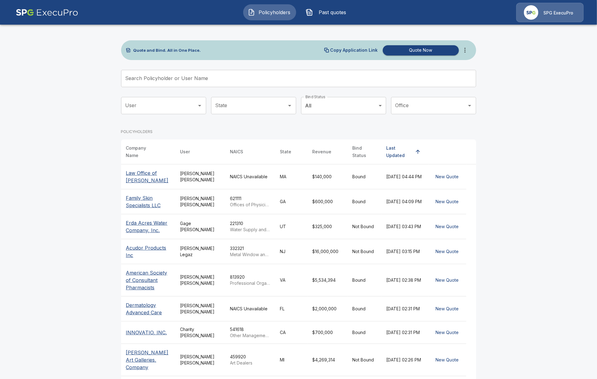
click at [151, 209] on p "Family Skin Specialists LLC" at bounding box center [148, 201] width 44 height 15
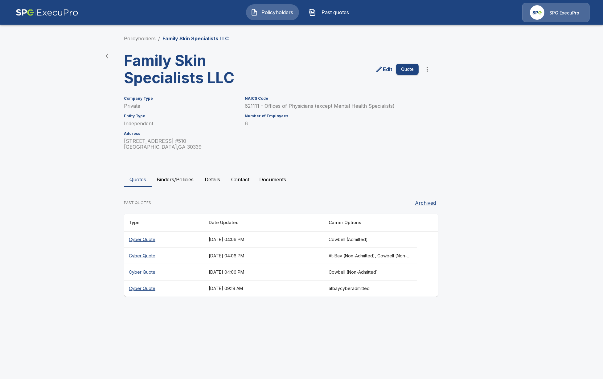
click at [139, 244] on th "Cyber Quote" at bounding box center [164, 240] width 80 height 16
click at [152, 273] on th "Cyber Quote" at bounding box center [164, 272] width 80 height 16
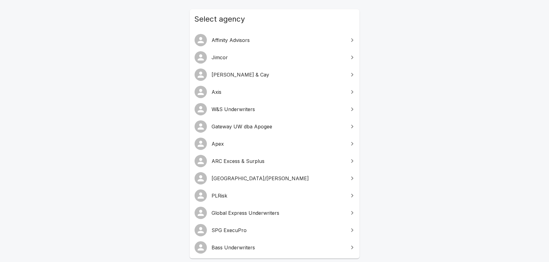
scroll to position [77, 0]
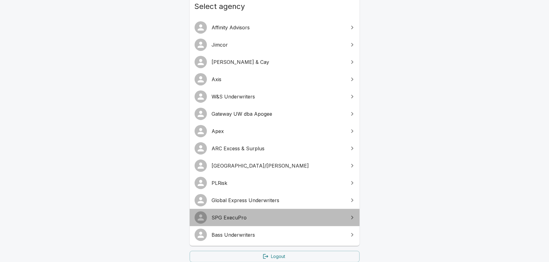
click at [238, 217] on span "SPG ExecuPro" at bounding box center [278, 217] width 133 height 7
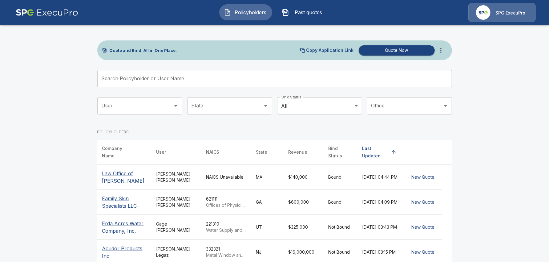
click at [213, 79] on input "Search Policyholder or User Name" at bounding box center [271, 78] width 348 height 17
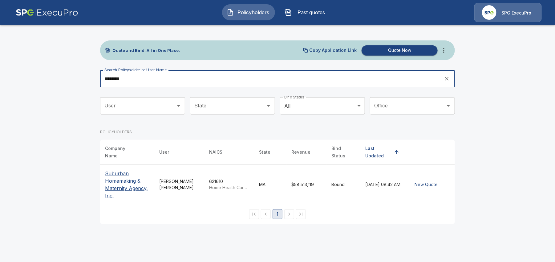
type input "********"
click at [128, 187] on p "Suburban Homemaking & Maternity Agency, Inc." at bounding box center [127, 184] width 44 height 30
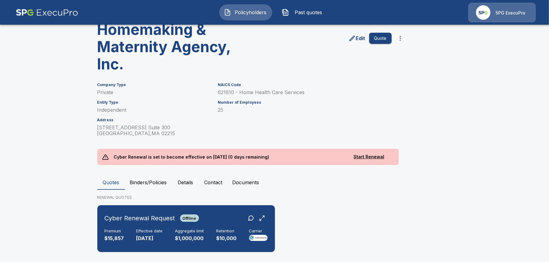
scroll to position [143, 0]
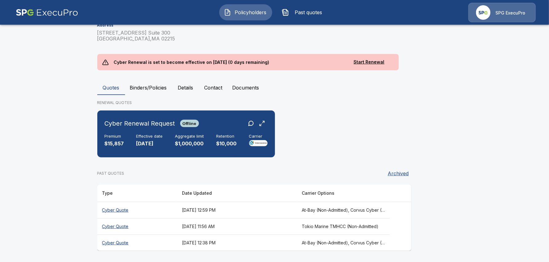
click at [155, 86] on button "Binders/Policies" at bounding box center [148, 87] width 47 height 15
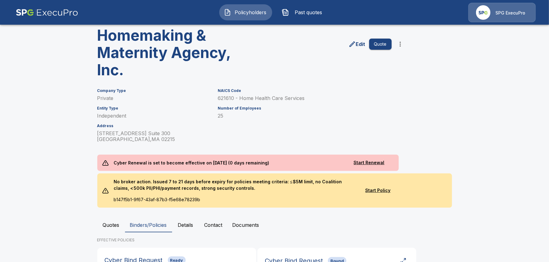
scroll to position [117, 0]
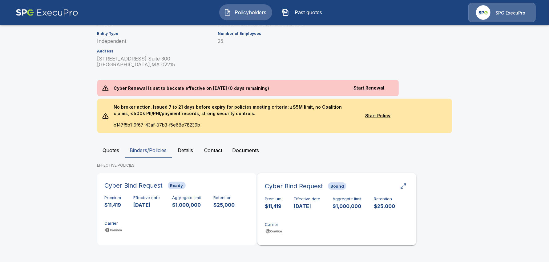
click at [296, 212] on div "Premium $11,419 Effective date 9/10/2025 Aggregate limit $1,000,000 Retention $…" at bounding box center [337, 215] width 144 height 39
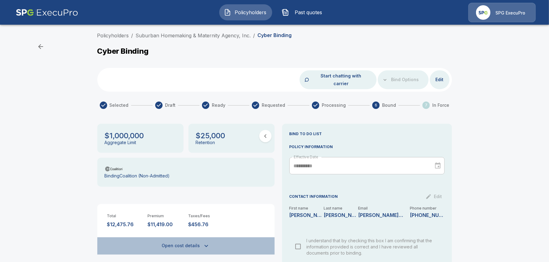
click at [191, 239] on button "Open cost details" at bounding box center [185, 245] width 177 height 17
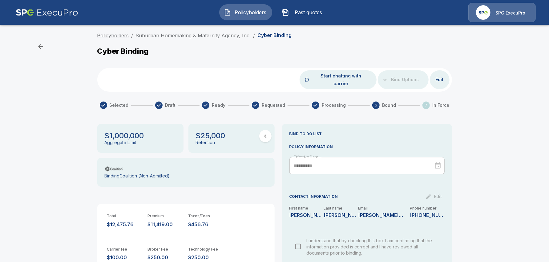
click at [114, 35] on link "Policyholders" at bounding box center [113, 35] width 32 height 6
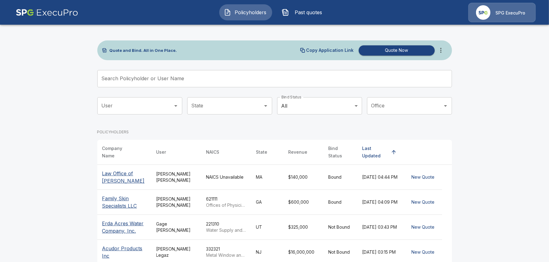
click at [173, 80] on input "Search Policyholder or User Name" at bounding box center [271, 78] width 348 height 17
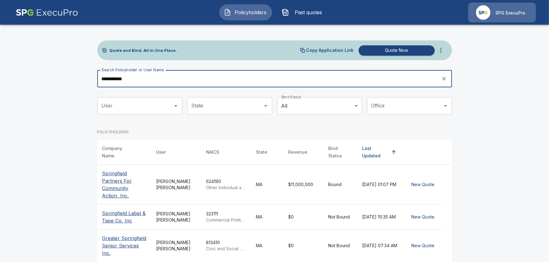
type input "**********"
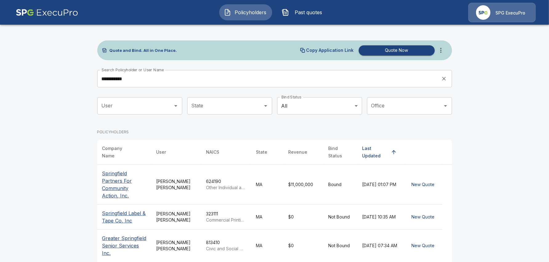
click at [120, 186] on p "Springfield Partners For Community Action, Inc." at bounding box center [124, 184] width 44 height 30
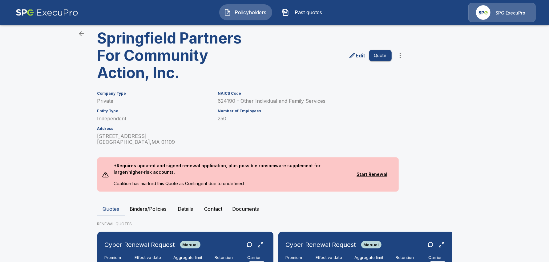
scroll to position [38, 0]
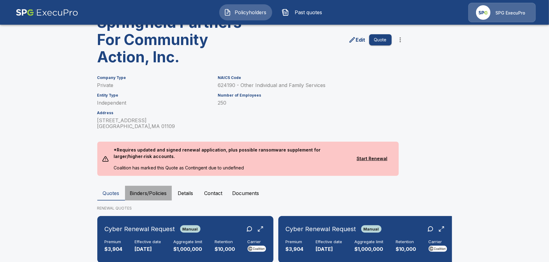
click at [159, 192] on button "Binders/Policies" at bounding box center [148, 192] width 47 height 15
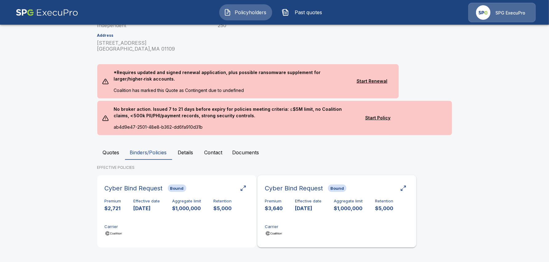
scroll to position [117, 0]
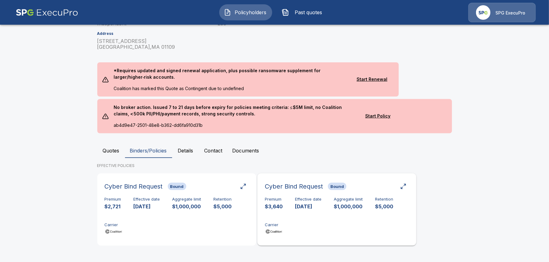
click at [310, 218] on div "Premium $3,640 Effective date [DATE] Aggregate limit $1,000,000 Retention $5,00…" at bounding box center [337, 216] width 144 height 39
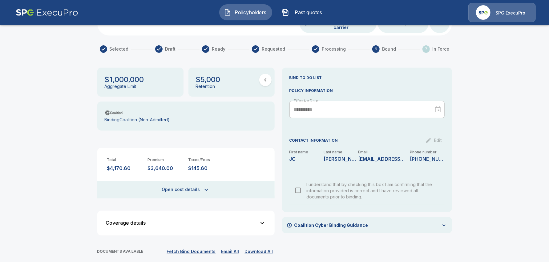
scroll to position [40, 0]
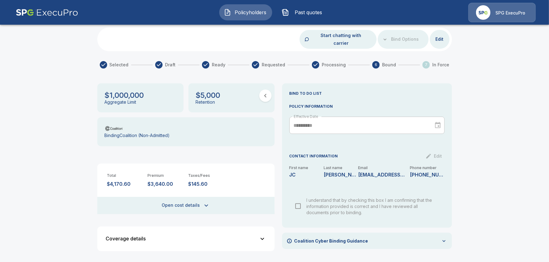
click at [199, 197] on button "Open cost details" at bounding box center [185, 205] width 177 height 17
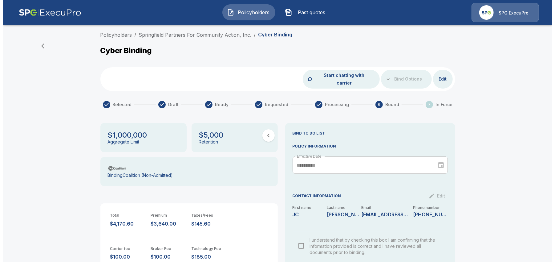
scroll to position [0, 0]
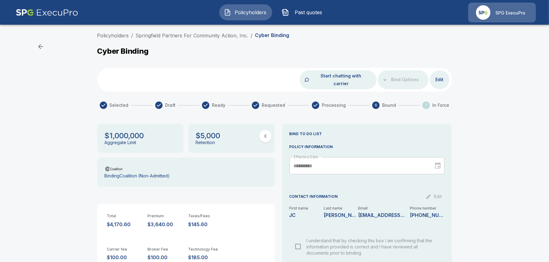
click at [244, 11] on span "Policyholders" at bounding box center [251, 12] width 34 height 7
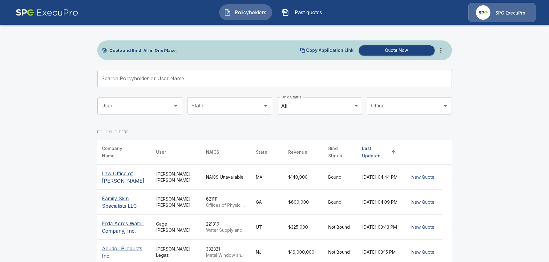
click at [205, 79] on input "Search Policyholder or User Name" at bounding box center [271, 78] width 348 height 17
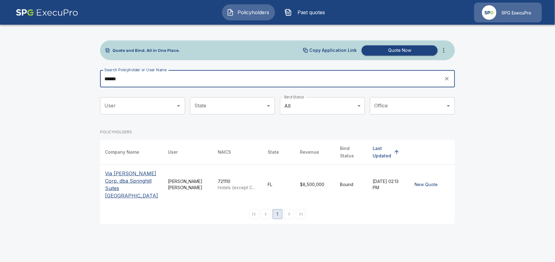
drag, startPoint x: 125, startPoint y: 78, endPoint x: 101, endPoint y: 78, distance: 23.7
click at [101, 78] on input "******" at bounding box center [270, 78] width 340 height 17
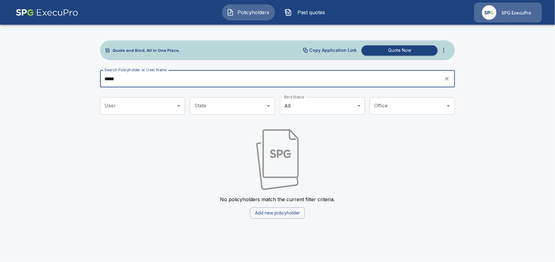
drag, startPoint x: 157, startPoint y: 79, endPoint x: 80, endPoint y: 83, distance: 76.8
click at [80, 83] on main "Quote and Bind. All in One Place. Copy Application Link Quote Now Search Policy…" at bounding box center [277, 113] width 555 height 226
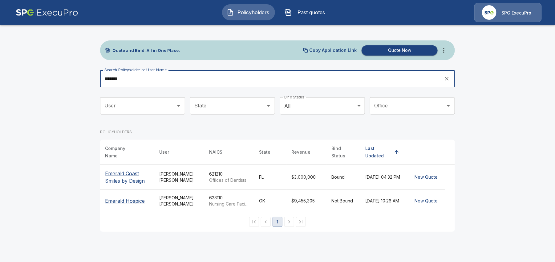
type input "*******"
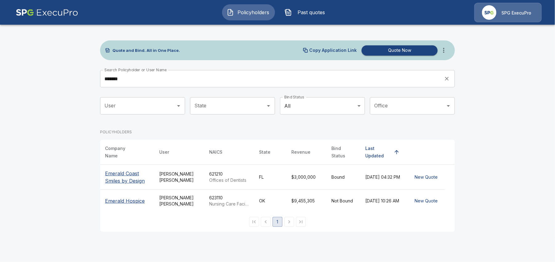
click at [128, 181] on th "Emerald Coast Smiles by Design" at bounding box center [127, 177] width 54 height 25
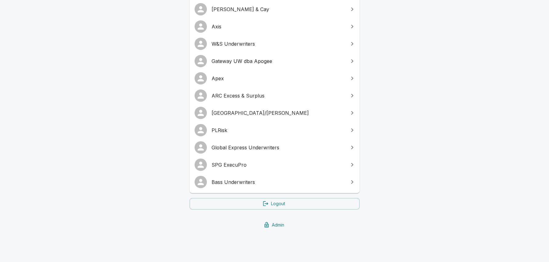
scroll to position [130, 0]
click at [247, 145] on span "Global Express Underwriters" at bounding box center [278, 146] width 133 height 7
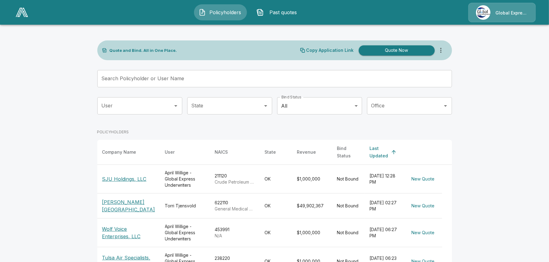
click at [214, 84] on input "Search Policyholder or User Name" at bounding box center [271, 78] width 348 height 17
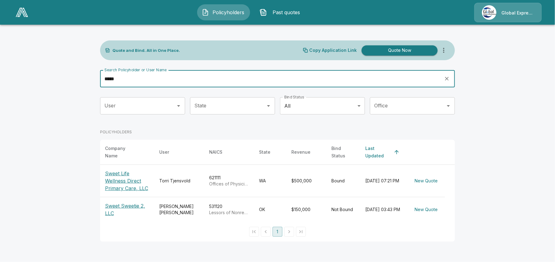
type input "*****"
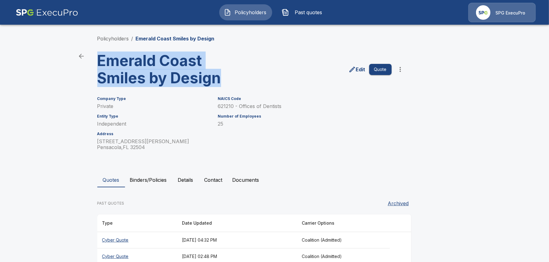
drag, startPoint x: 189, startPoint y: 78, endPoint x: 100, endPoint y: 63, distance: 90.3
click at [100, 63] on h3 "Emerald Coast Smiles by Design" at bounding box center [173, 69] width 152 height 35
click at [149, 180] on button "Binders/Policies" at bounding box center [148, 179] width 47 height 15
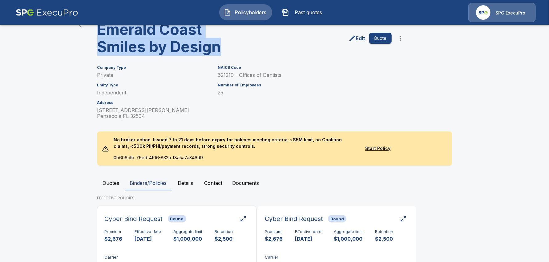
scroll to position [63, 0]
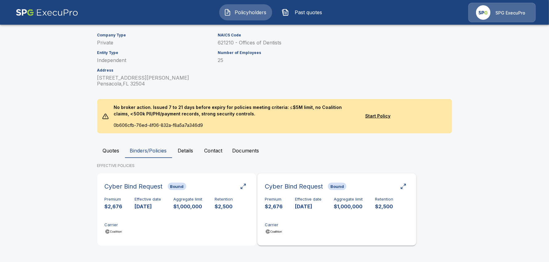
click at [312, 220] on div "Premium $2,676 Effective date 9/25/2025 Aggregate limit $1,000,000 Retention $2…" at bounding box center [337, 216] width 144 height 39
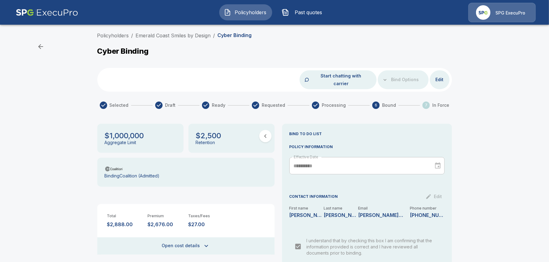
click at [236, 10] on span "Policyholders" at bounding box center [251, 12] width 34 height 7
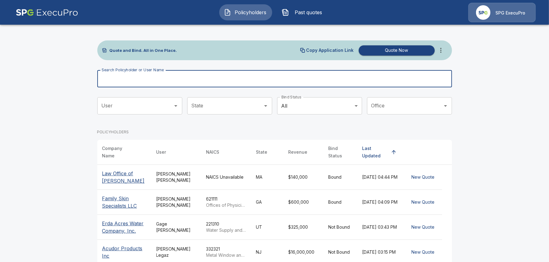
click at [211, 87] on input "Search Policyholder or User Name" at bounding box center [271, 78] width 348 height 17
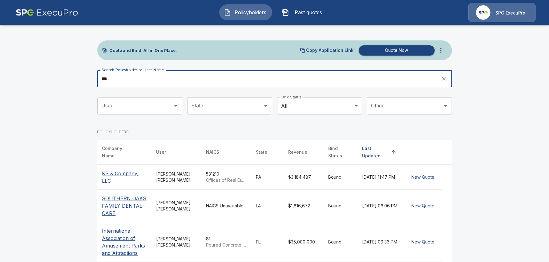
type input "**"
click at [117, 170] on p "KS & Company, LLC" at bounding box center [124, 176] width 44 height 15
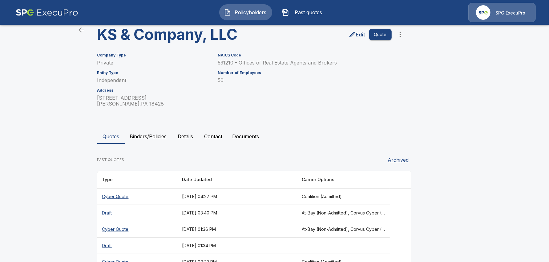
scroll to position [38, 0]
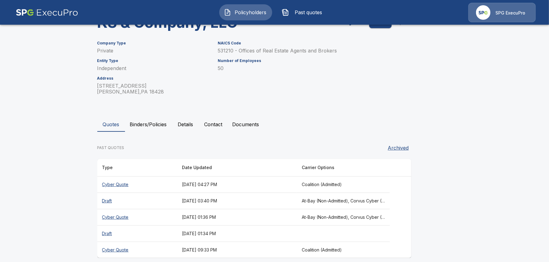
click at [145, 128] on button "Binders/Policies" at bounding box center [148, 124] width 47 height 15
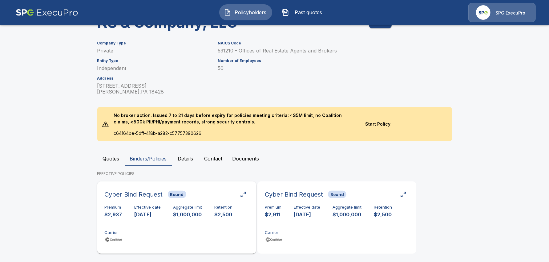
click at [144, 230] on div "Premium $2,937 Effective date [DATE] Aggregate limit $1,000,000 Retention $2,50…" at bounding box center [177, 224] width 144 height 39
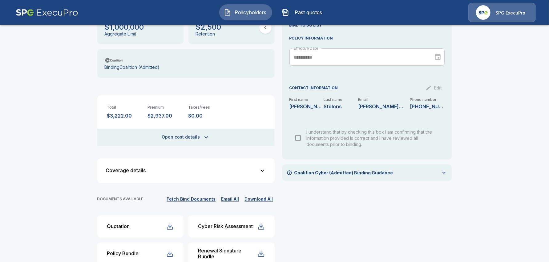
scroll to position [66, 0]
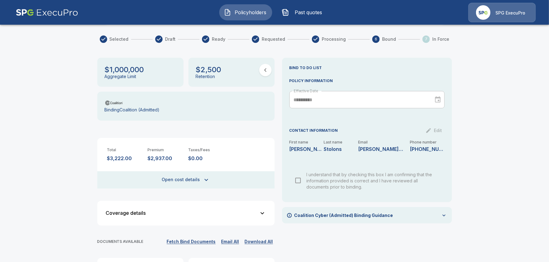
click at [194, 174] on button "Open cost details" at bounding box center [185, 179] width 177 height 17
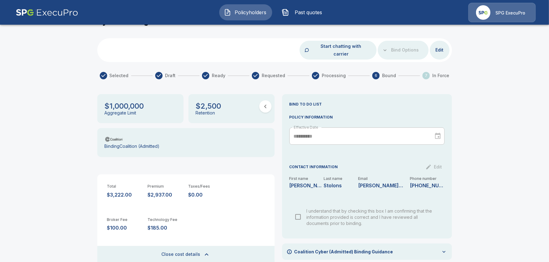
scroll to position [0, 0]
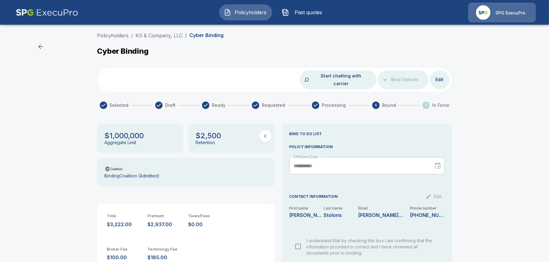
click at [119, 31] on div "Policyholders / KS & Company, LLC / Cyber Binding Cyber Binding Start chatting …" at bounding box center [274, 239] width 549 height 421
click at [119, 36] on link "Policyholders" at bounding box center [113, 35] width 32 height 6
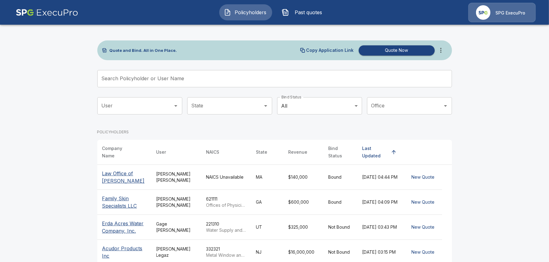
click at [134, 79] on input "Search Policyholder or User Name" at bounding box center [271, 78] width 348 height 17
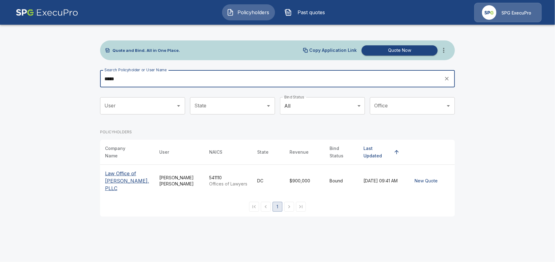
type input "****"
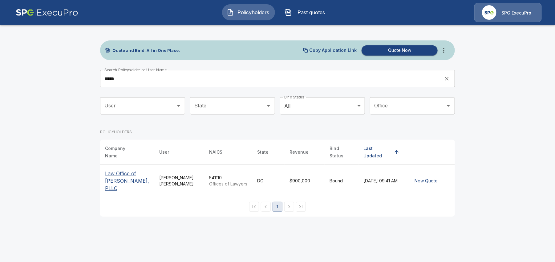
click at [123, 177] on p "Law Office of [PERSON_NAME], PLLC" at bounding box center [127, 180] width 44 height 22
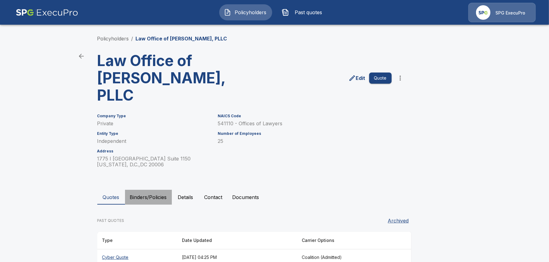
click at [153, 189] on button "Binders/Policies" at bounding box center [148, 196] width 47 height 15
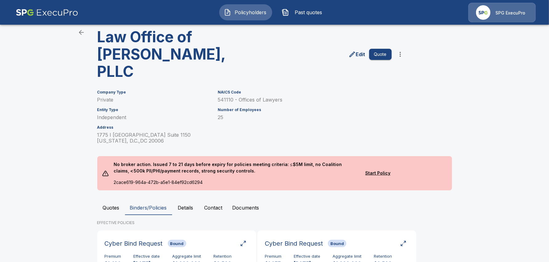
scroll to position [63, 0]
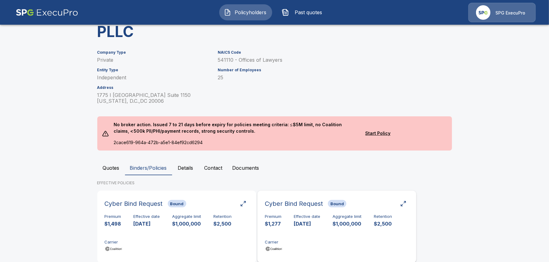
click at [333, 214] on div "Premium $1,277 Effective date [DATE] Aggregate limit $1,000,000 Retention $2,50…" at bounding box center [337, 233] width 144 height 39
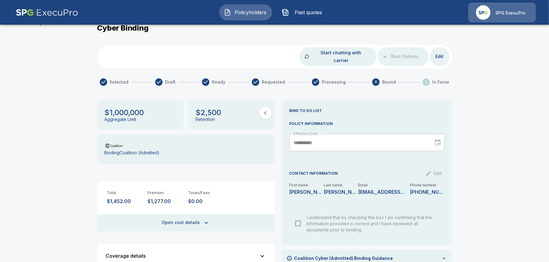
scroll to position [63, 0]
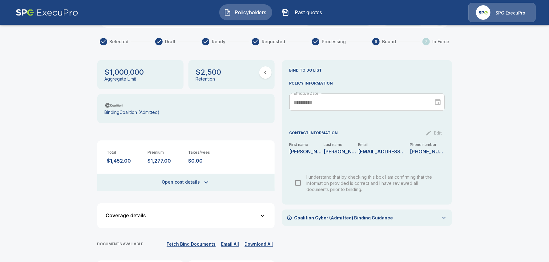
click at [194, 173] on button "Open cost details" at bounding box center [185, 181] width 177 height 17
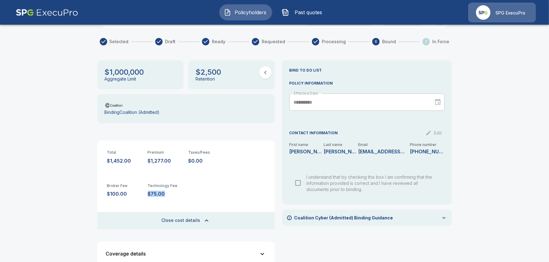
drag, startPoint x: 174, startPoint y: 184, endPoint x: 149, endPoint y: 186, distance: 24.5
click at [149, 186] on div "Broker Fee $100.00 Technology Fee $75.00" at bounding box center [185, 189] width 177 height 33
copy p "$75.00"
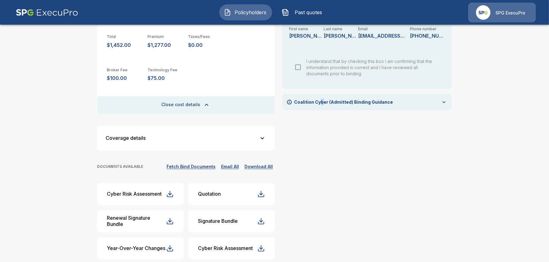
click at [324, 172] on div "**********" at bounding box center [367, 199] width 170 height 509
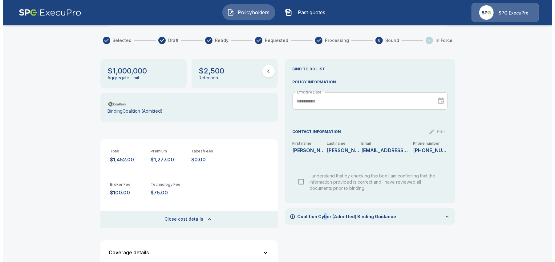
scroll to position [0, 0]
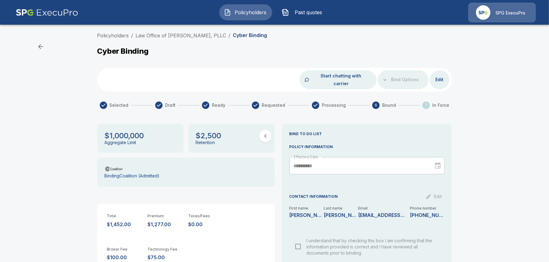
click at [244, 10] on span "Policyholders" at bounding box center [251, 12] width 34 height 7
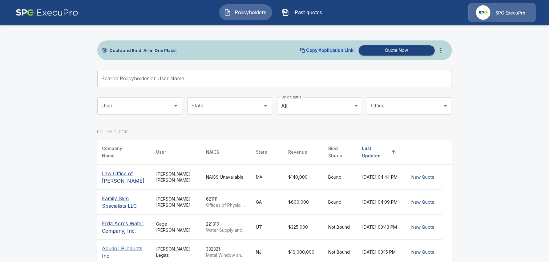
drag, startPoint x: 171, startPoint y: 59, endPoint x: 170, endPoint y: 64, distance: 5.0
click at [170, 64] on div "Quote and Bind. All in One Place. Copy Application Link Quote Now Search Policy…" at bounding box center [274, 257] width 355 height 435
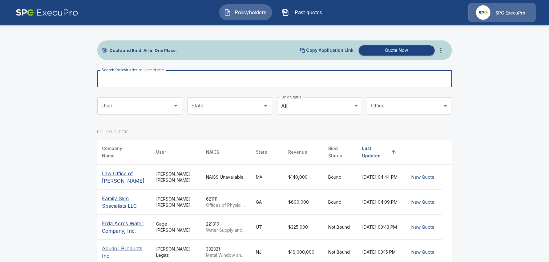
click at [165, 73] on div "Search Policyholder or User Name Search Policyholder or User Name" at bounding box center [274, 78] width 355 height 17
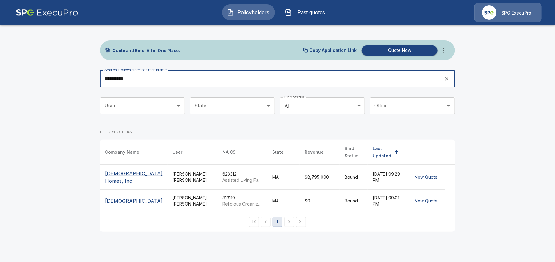
type input "**********"
click at [128, 204] on p "[DEMOGRAPHIC_DATA]" at bounding box center [134, 200] width 58 height 7
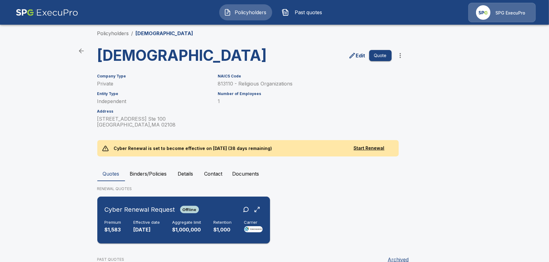
scroll to position [38, 0]
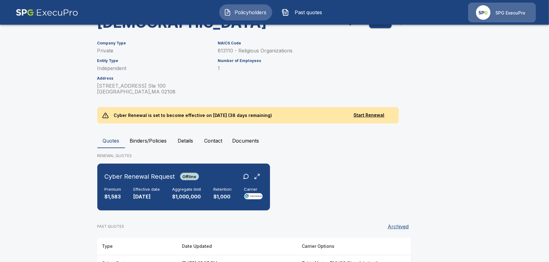
click at [140, 148] on button "Binders/Policies" at bounding box center [148, 140] width 47 height 15
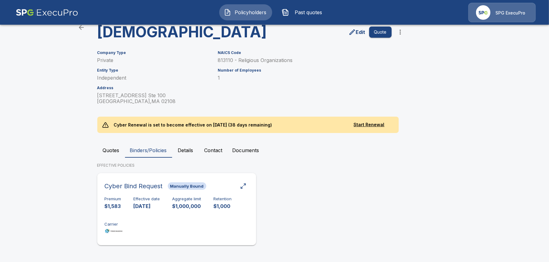
click at [160, 215] on div "Premium $1,583 Effective date [DATE] Aggregate limit $1,000,000 Retention $1,00…" at bounding box center [177, 215] width 144 height 39
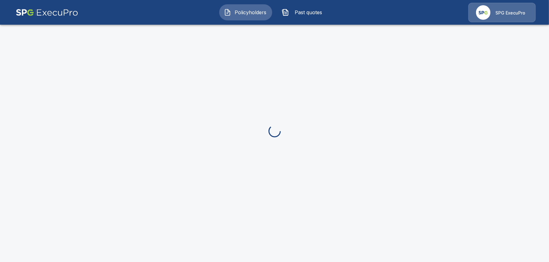
scroll to position [52, 0]
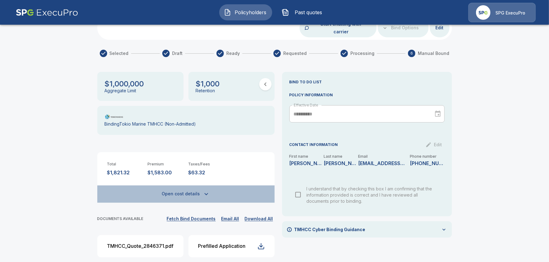
click at [189, 187] on button "Open cost details" at bounding box center [185, 193] width 177 height 17
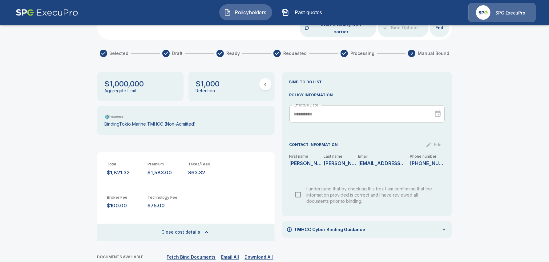
click at [247, 13] on span "Policyholders" at bounding box center [251, 12] width 34 height 7
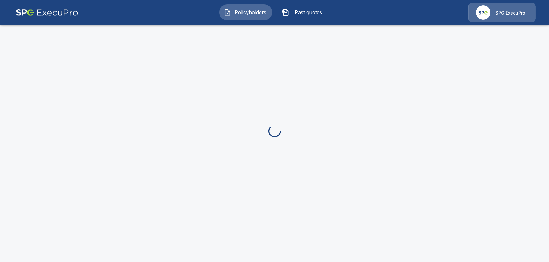
scroll to position [23, 0]
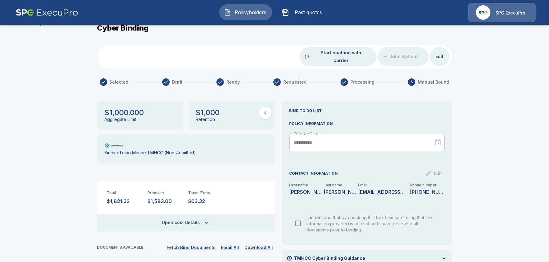
scroll to position [52, 0]
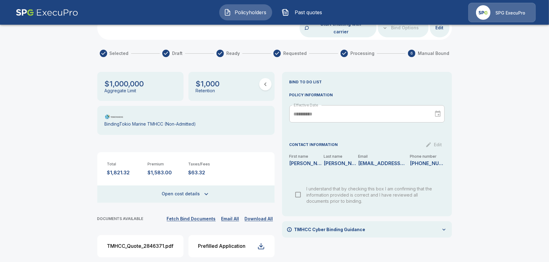
click at [195, 188] on button "Open cost details" at bounding box center [185, 193] width 177 height 17
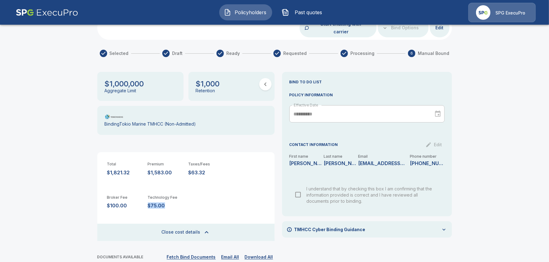
drag, startPoint x: 175, startPoint y: 202, endPoint x: 149, endPoint y: 198, distance: 26.1
click at [149, 198] on div "Broker Fee $100.00 Technology Fee $75.00" at bounding box center [185, 201] width 177 height 33
copy p "$75.00"
click at [62, 158] on div "**********" at bounding box center [274, 143] width 549 height 330
click at [248, 8] on button "Policyholders" at bounding box center [245, 12] width 53 height 16
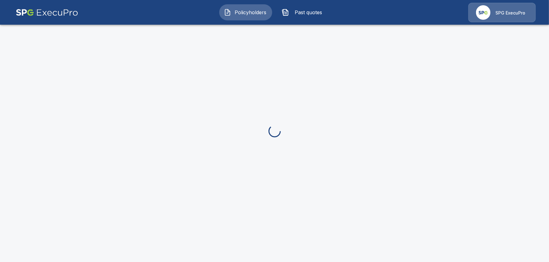
scroll to position [52, 0]
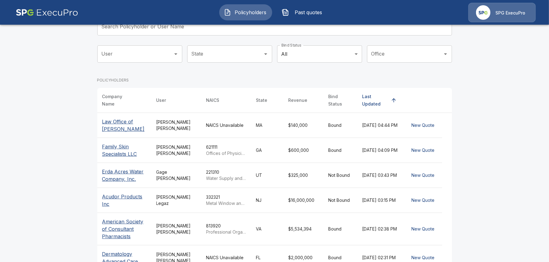
click at [183, 32] on input "Search Policyholder or User Name" at bounding box center [271, 26] width 348 height 17
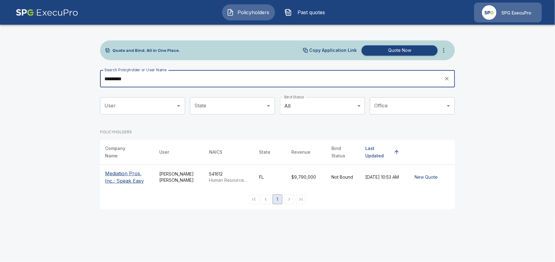
drag, startPoint x: 161, startPoint y: 79, endPoint x: 86, endPoint y: 79, distance: 74.9
click at [86, 79] on main "Quote and Bind. All in One Place. Copy Application Link Quote Now Search Policy…" at bounding box center [277, 108] width 555 height 216
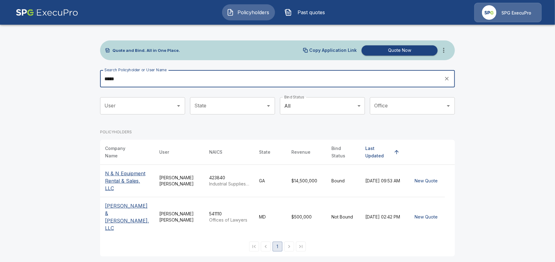
type input "*****"
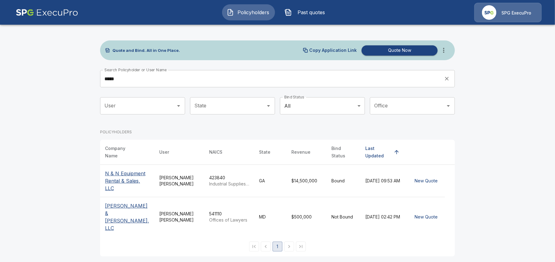
click at [135, 175] on p "N & N Equipment Rental & Sales, LLC" at bounding box center [127, 180] width 44 height 22
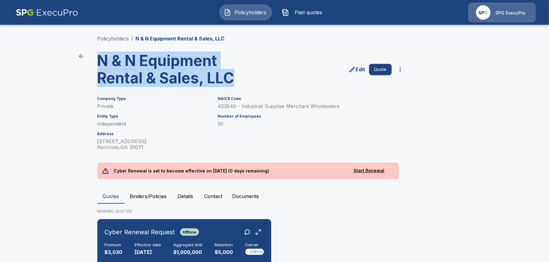
drag, startPoint x: 241, startPoint y: 79, endPoint x: 98, endPoint y: 61, distance: 144.2
click at [98, 61] on div "N & N Equipment Rental & Sales, LLC" at bounding box center [170, 66] width 157 height 39
copy h3 "N & N Equipment Rental & Sales, LLC"
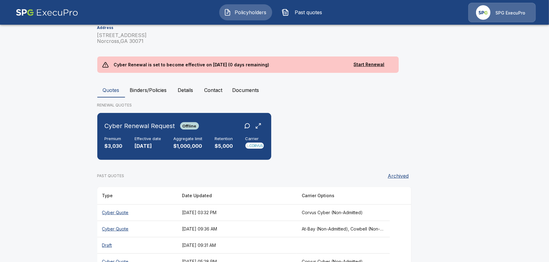
scroll to position [116, 0]
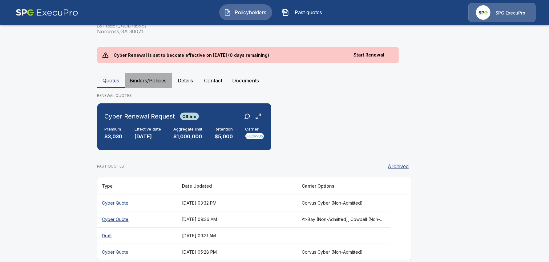
click at [146, 82] on button "Binders/Policies" at bounding box center [148, 80] width 47 height 15
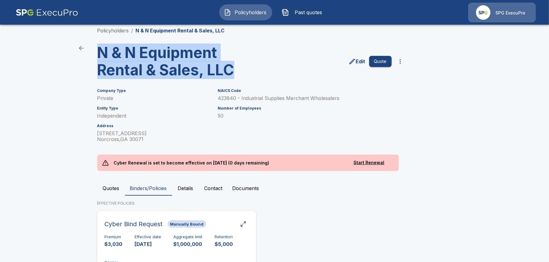
scroll to position [46, 0]
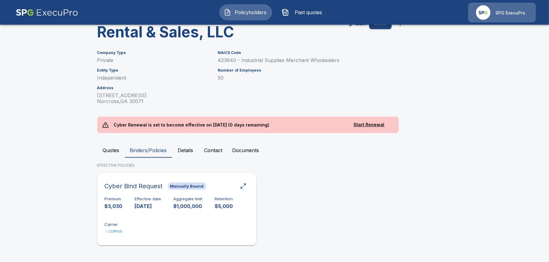
click at [165, 217] on div "Premium $3,030 Effective date [DATE] Aggregate limit $1,000,000 Retention $5,00…" at bounding box center [177, 215] width 144 height 39
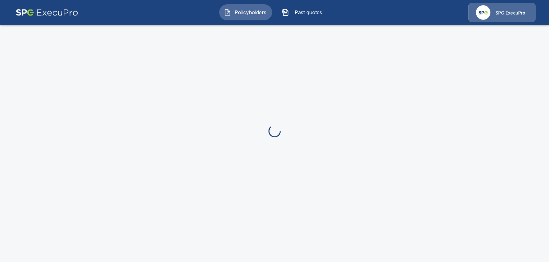
scroll to position [46, 0]
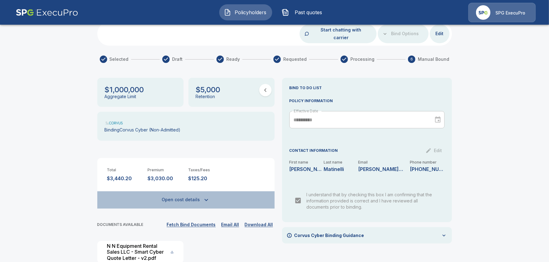
click at [190, 194] on button "Open cost details" at bounding box center [185, 199] width 177 height 17
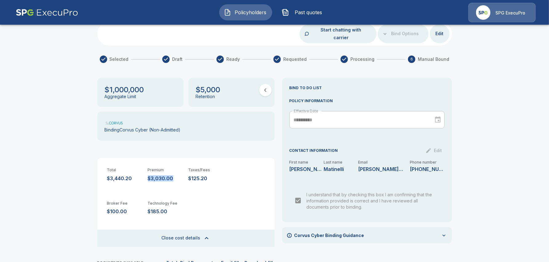
drag, startPoint x: 175, startPoint y: 169, endPoint x: 150, endPoint y: 169, distance: 24.7
click at [150, 169] on div "Total $3,440.20 Premium $3,030.00 Taxes/Fees $125.20" at bounding box center [185, 169] width 177 height 23
copy p "$3,030.00"
click at [29, 108] on div "**********" at bounding box center [274, 148] width 549 height 330
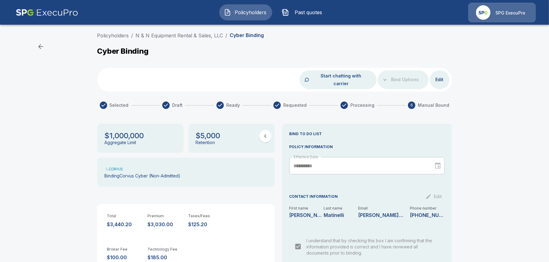
scroll to position [0, 0]
click at [119, 33] on link "Policyholders" at bounding box center [113, 35] width 32 height 6
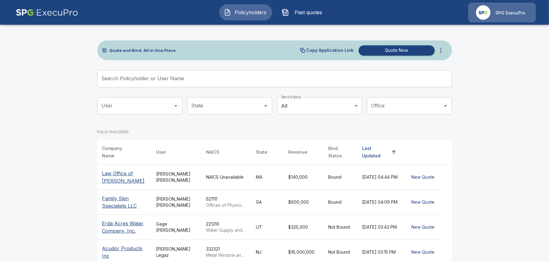
click at [194, 79] on input "Search Policyholder or User Name" at bounding box center [271, 78] width 348 height 17
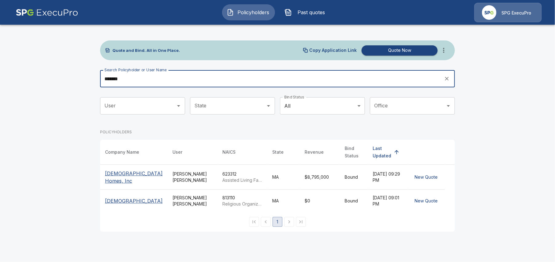
type input "*******"
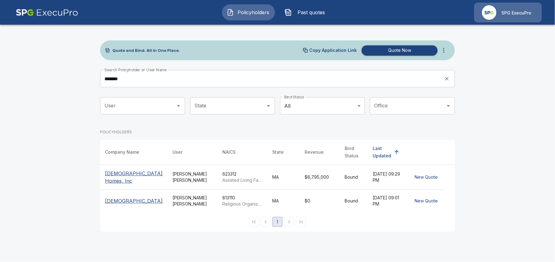
click at [121, 204] on p "American Congregational Association" at bounding box center [134, 200] width 58 height 7
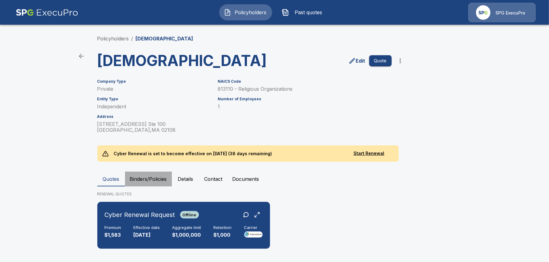
drag, startPoint x: 159, startPoint y: 211, endPoint x: 165, endPoint y: 211, distance: 5.6
click at [159, 186] on button "Binders/Policies" at bounding box center [148, 178] width 47 height 15
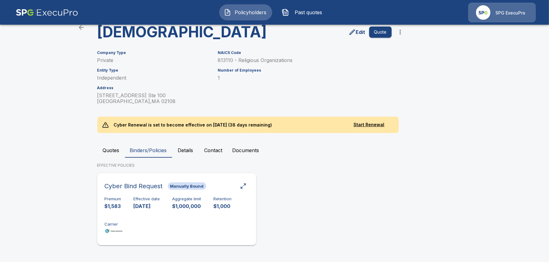
scroll to position [63, 0]
click at [158, 216] on div "Premium $1,583 Effective date [DATE] Aggregate limit $1,000,000 Retention $1,00…" at bounding box center [177, 215] width 144 height 39
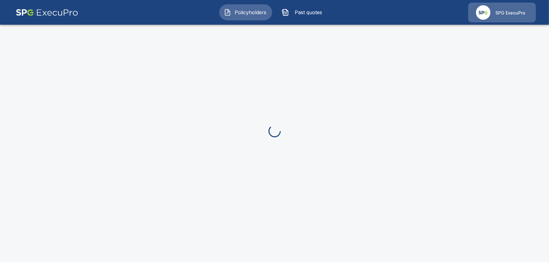
scroll to position [52, 0]
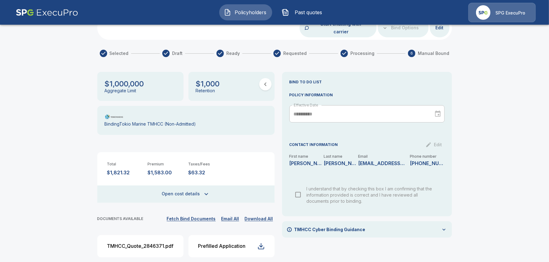
click at [175, 185] on button "Open cost details" at bounding box center [185, 193] width 177 height 17
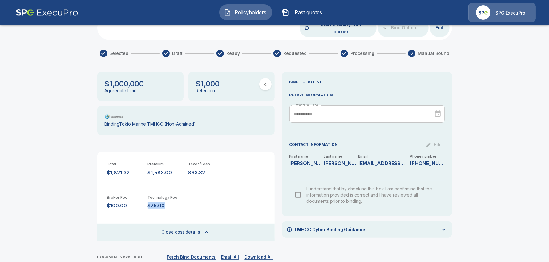
drag, startPoint x: 182, startPoint y: 195, endPoint x: 151, endPoint y: 197, distance: 31.2
click at [151, 202] on p "$75.00" at bounding box center [166, 205] width 36 height 6
copy p "$75.00"
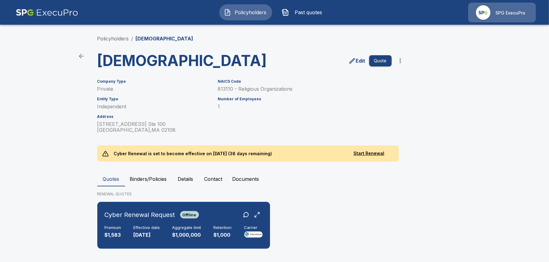
click at [252, 5] on button "Policyholders" at bounding box center [245, 12] width 53 height 16
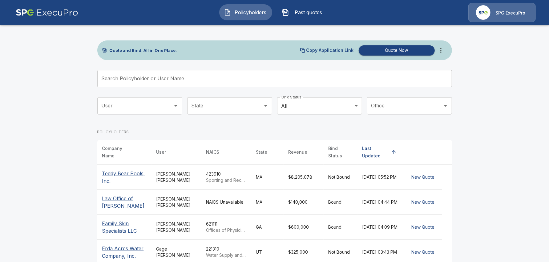
click at [126, 75] on input "Search Policyholder or User Name" at bounding box center [271, 78] width 348 height 17
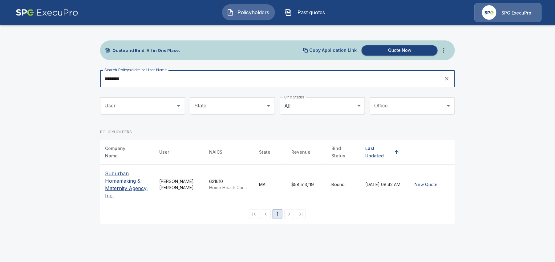
type input "********"
click at [125, 177] on p "Suburban Homemaking & Maternity Agency, Inc." at bounding box center [127, 184] width 44 height 30
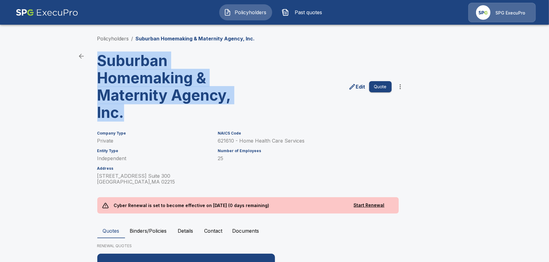
drag, startPoint x: 144, startPoint y: 112, endPoint x: 98, endPoint y: 58, distance: 71.1
click at [98, 58] on div "Suburban Homemaking & Maternity Agency, Inc." at bounding box center [170, 84] width 157 height 74
copy h3 "Suburban Homemaking & Maternity Agency, Inc."
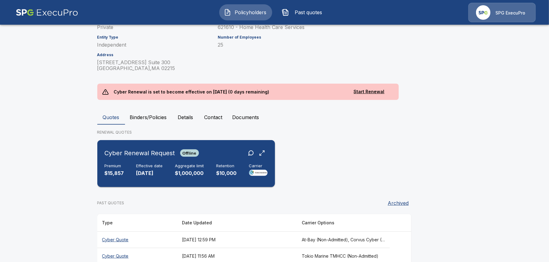
scroll to position [116, 0]
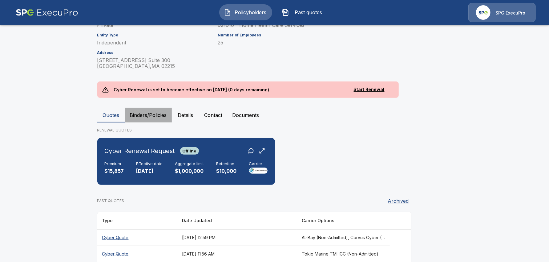
click at [157, 112] on button "Binders/Policies" at bounding box center [148, 115] width 47 height 15
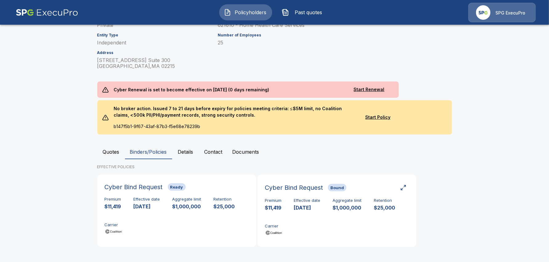
scroll to position [117, 0]
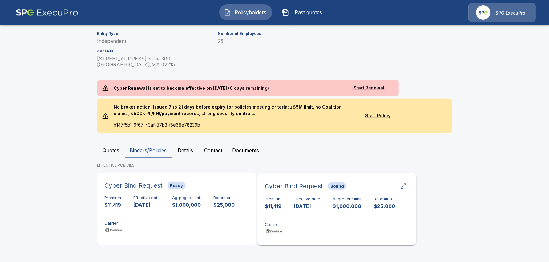
click at [311, 209] on p "9/10/2025" at bounding box center [307, 205] width 26 height 7
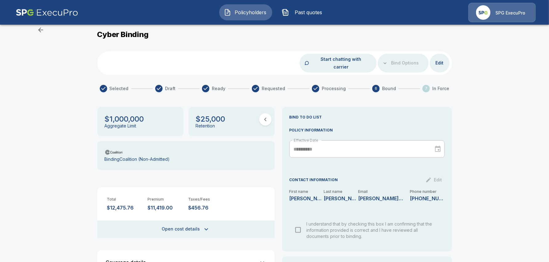
scroll to position [16, 0]
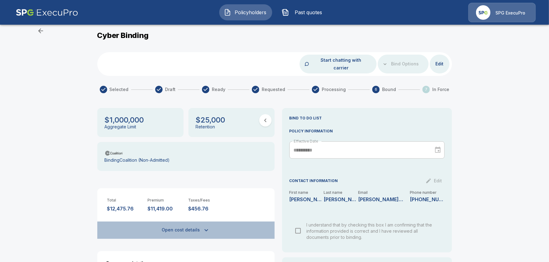
click at [202, 221] on button "Open cost details" at bounding box center [185, 229] width 177 height 17
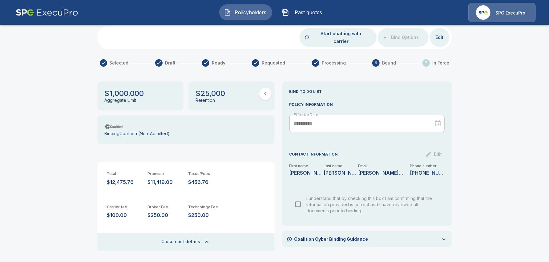
scroll to position [54, 0]
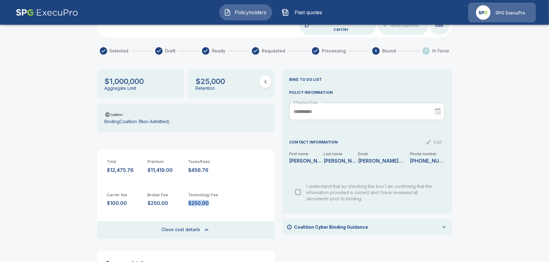
drag, startPoint x: 222, startPoint y: 196, endPoint x: 190, endPoint y: 196, distance: 31.7
click at [190, 196] on div "Carrier fee $100.00 Broker Fee $250.00 Technology Fee $250.00" at bounding box center [185, 199] width 177 height 33
copy p "$250.00"
click at [236, 11] on span "Policyholders" at bounding box center [251, 12] width 34 height 7
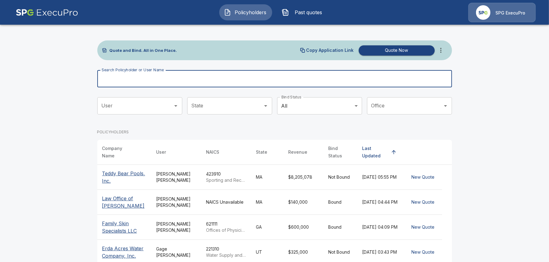
click at [191, 75] on input "Search Policyholder or User Name" at bounding box center [271, 78] width 348 height 17
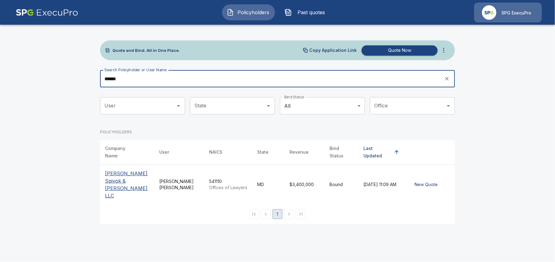
type input "******"
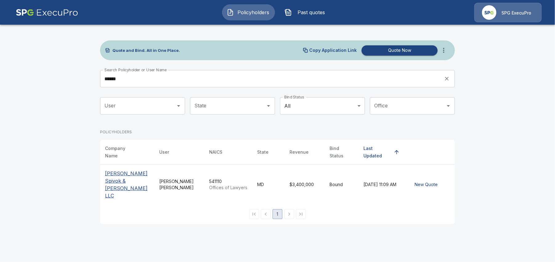
click at [123, 175] on p "[PERSON_NAME] Spivok & [PERSON_NAME] LLC" at bounding box center [127, 184] width 44 height 30
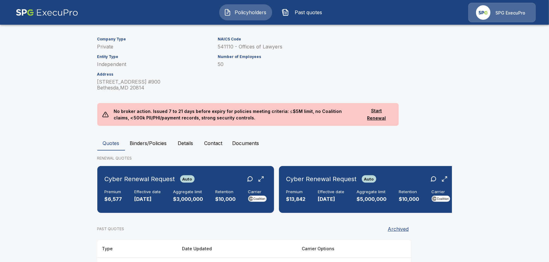
scroll to position [116, 0]
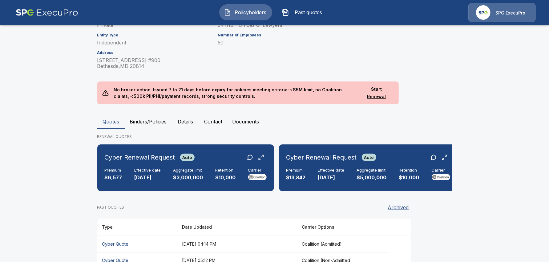
click at [148, 114] on button "Binders/Policies" at bounding box center [148, 121] width 47 height 15
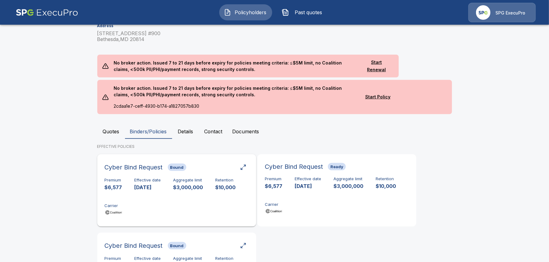
scroll to position [154, 0]
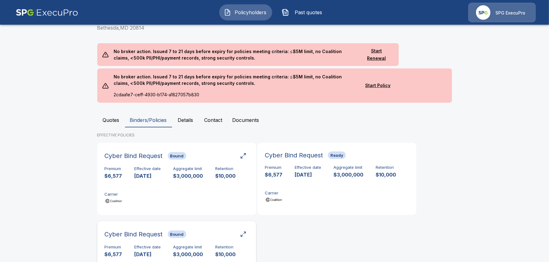
click at [184, 244] on div "Premium $6,577 Effective date [DATE] Aggregate limit $3,000,000 Retention $10,0…" at bounding box center [177, 263] width 144 height 39
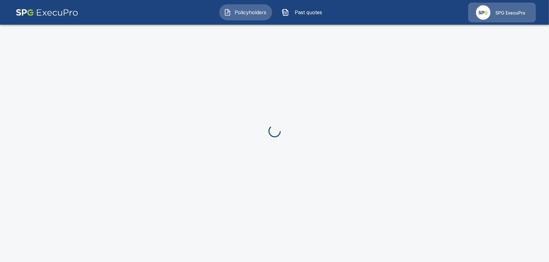
scroll to position [34, 0]
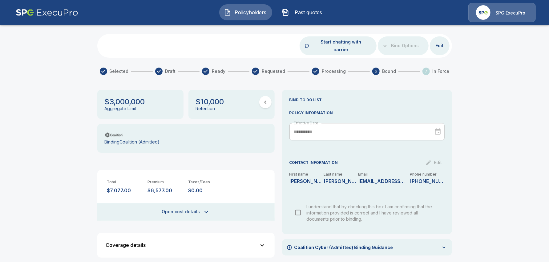
click at [23, 92] on div "Policyholders / [PERSON_NAME] Spivok & [PERSON_NAME] LLC / Cyber Binding Cyber …" at bounding box center [274, 132] width 549 height 274
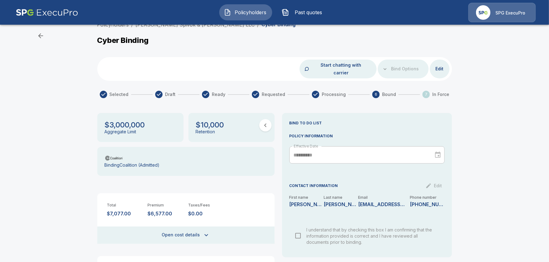
scroll to position [0, 0]
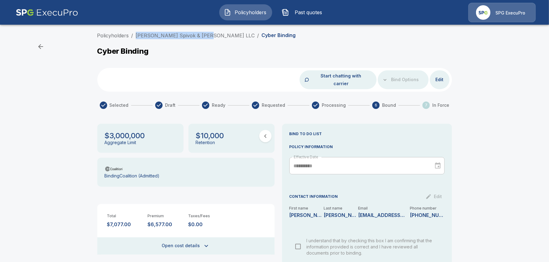
drag, startPoint x: 203, startPoint y: 35, endPoint x: 138, endPoint y: 39, distance: 64.5
click at [138, 39] on ol "Policyholders / [PERSON_NAME] Spivok & [PERSON_NAME] LLC / Cyber Binding" at bounding box center [196, 35] width 199 height 7
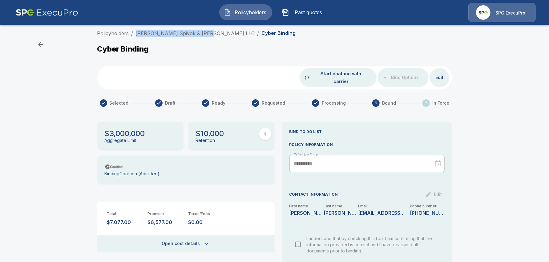
scroll to position [34, 0]
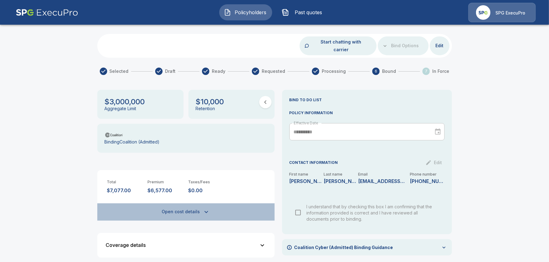
click at [193, 209] on button "Open cost details" at bounding box center [185, 211] width 177 height 17
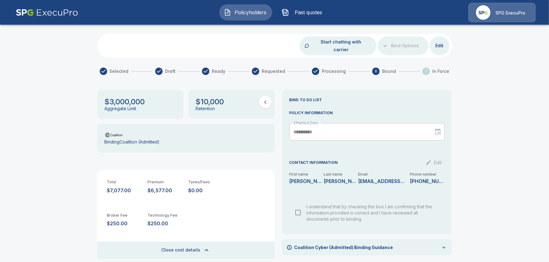
scroll to position [0, 0]
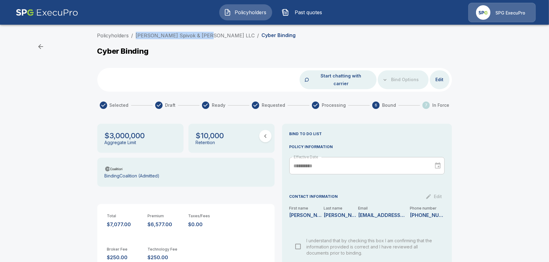
copy link "Protas Spivok & Collins LLC"
drag, startPoint x: 174, startPoint y: 218, endPoint x: 150, endPoint y: 217, distance: 24.3
click at [150, 217] on div "Total $7,077.00 Premium $6,577.00 Taxes/Fees $0.00" at bounding box center [185, 215] width 177 height 23
copy p "$6,577.00"
drag, startPoint x: 180, startPoint y: 249, endPoint x: 149, endPoint y: 250, distance: 30.2
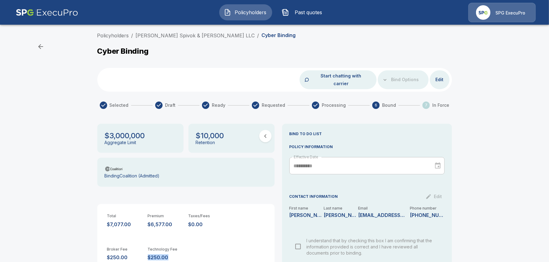
click at [149, 250] on div "Broker Fee $250.00 Technology Fee $250.00" at bounding box center [185, 253] width 177 height 33
copy p "$250.00"
click at [167, 32] on link "Protas Spivok & Collins LLC" at bounding box center [195, 35] width 119 height 6
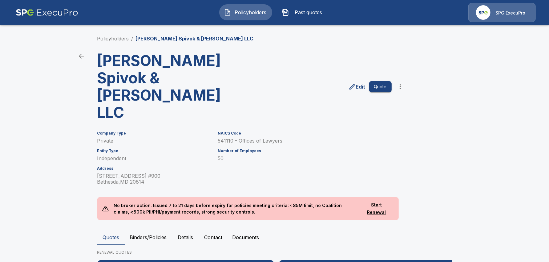
click at [225, 230] on button "Contact" at bounding box center [214, 237] width 28 height 15
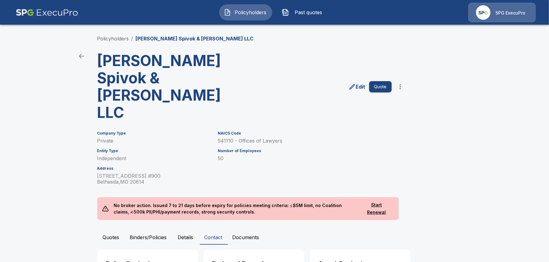
click at [22, 53] on main "Policyholders / Protas Spivok & Collins LLC Protas Spivok & Collins LLC Edit Qu…" at bounding box center [274, 172] width 549 height 344
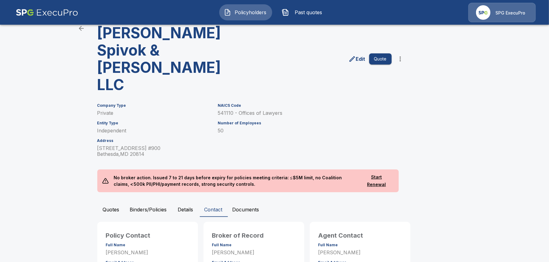
scroll to position [38, 0]
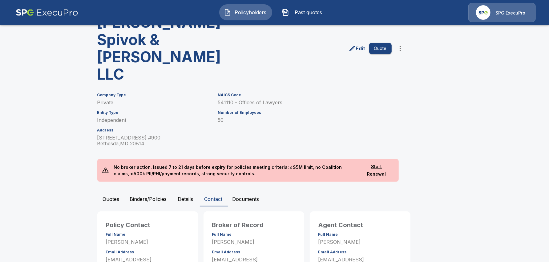
click at [112, 191] on button "Quotes" at bounding box center [111, 198] width 28 height 15
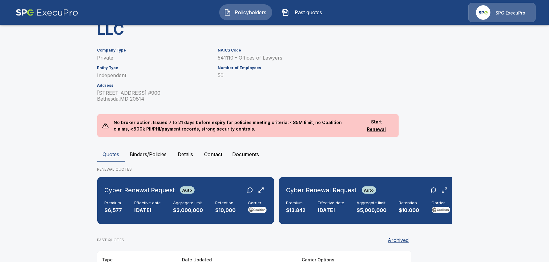
scroll to position [77, 0]
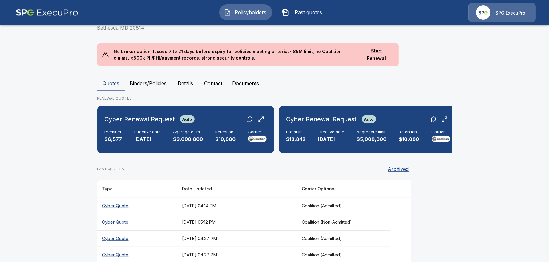
click at [140, 76] on div "Quotes Binders/Policies Details Contact Documents RENEWAL QUOTES Cyber Renewal …" at bounding box center [274, 218] width 355 height 285
click at [150, 76] on button "Binders/Policies" at bounding box center [148, 83] width 47 height 15
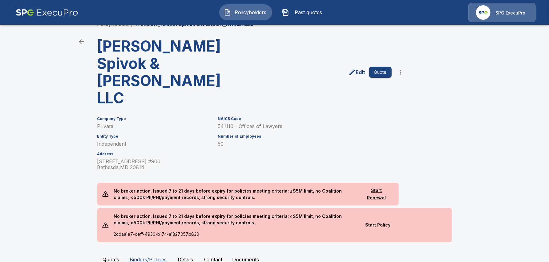
scroll to position [154, 0]
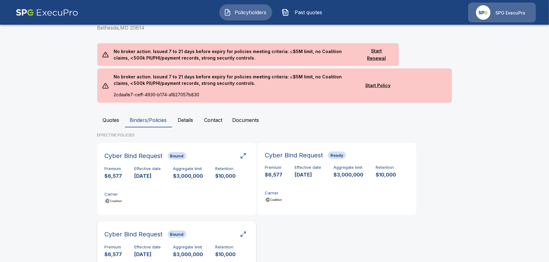
click at [167, 244] on div "Premium $6,577 Effective date 9/10/2025 Aggregate limit $3,000,000 Retention $1…" at bounding box center [177, 263] width 144 height 39
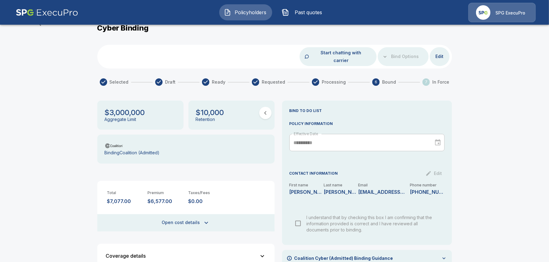
scroll to position [34, 0]
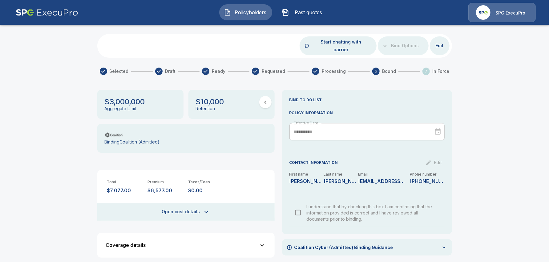
click at [22, 67] on div "Policyholders / Protas Spivok & Collins LLC / Cyber Binding Cyber Binding Start…" at bounding box center [274, 132] width 549 height 274
click at [248, 3] on div "Policyholders Past quotes SPG ExecuPro" at bounding box center [275, 12] width 538 height 20
click at [245, 14] on span "Policyholders" at bounding box center [251, 12] width 34 height 7
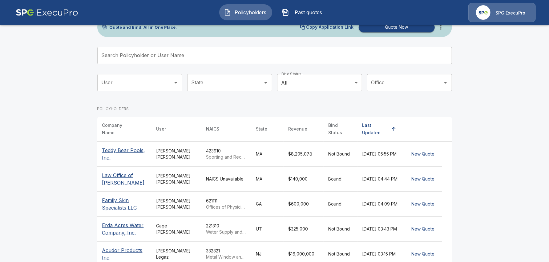
scroll to position [34, 0]
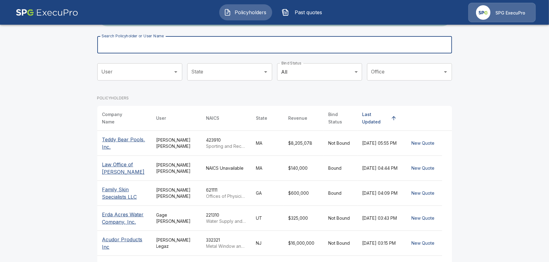
click at [146, 45] on input "Search Policyholder or User Name" at bounding box center [271, 44] width 348 height 17
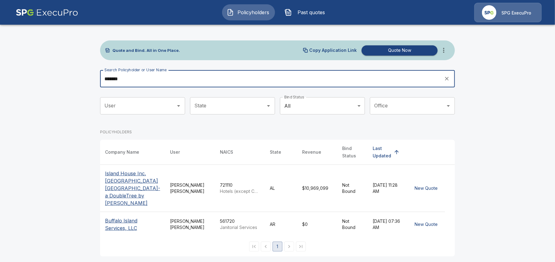
type input "******"
click at [132, 182] on p "Island House Inc. [GEOGRAPHIC_DATA] [GEOGRAPHIC_DATA]- a DoubleTree by [PERSON_…" at bounding box center [132, 187] width 55 height 37
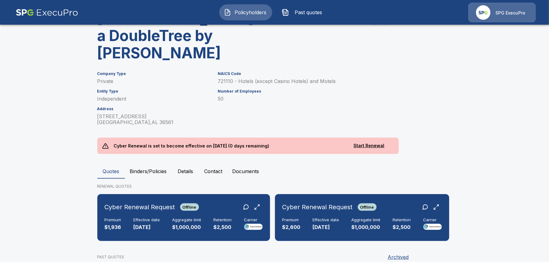
click at [153, 164] on button "Binders/Policies" at bounding box center [148, 171] width 47 height 15
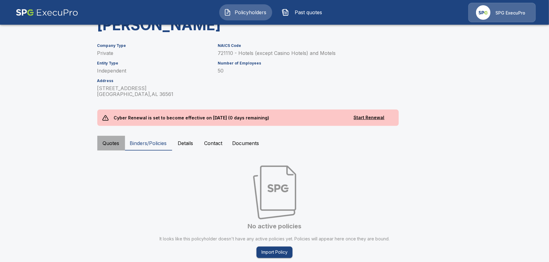
click at [106, 136] on button "Quotes" at bounding box center [111, 143] width 28 height 15
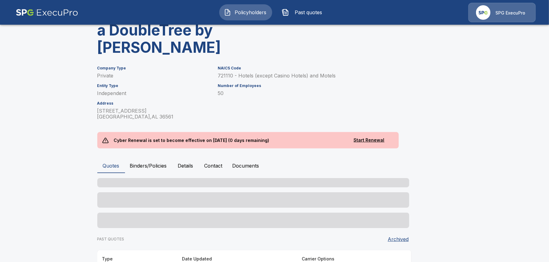
scroll to position [105, 0]
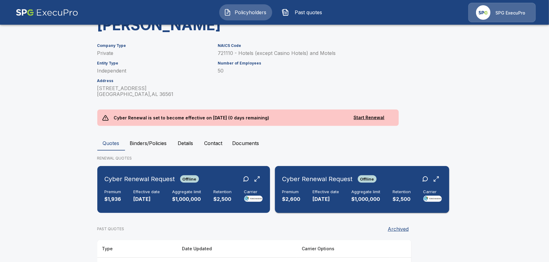
click at [335, 189] on div "Effective date [DATE]" at bounding box center [326, 196] width 26 height 14
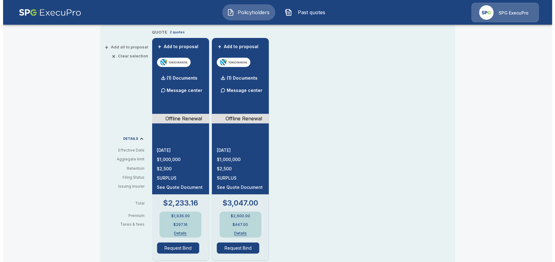
scroll to position [190, 0]
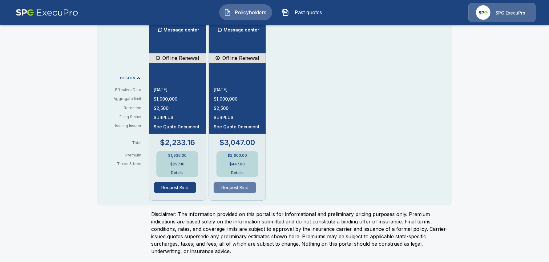
click at [248, 185] on button "Request Bind" at bounding box center [235, 187] width 43 height 11
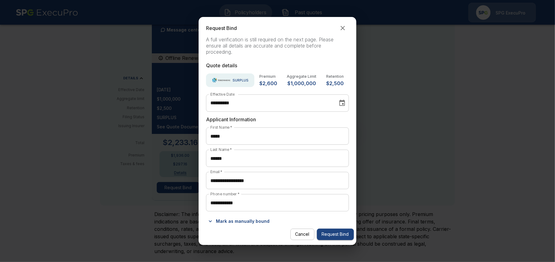
click at [225, 224] on button "Mark as manually bound" at bounding box center [239, 221] width 66 height 10
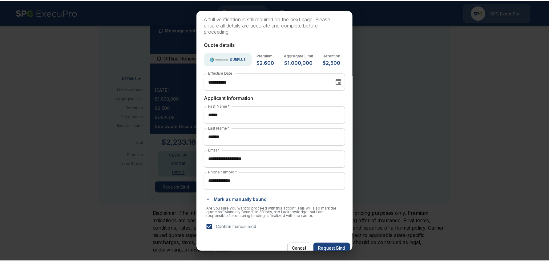
scroll to position [22, 0]
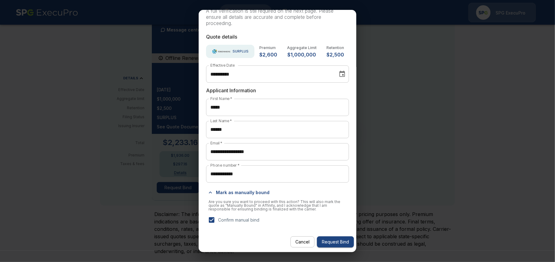
click at [340, 241] on button "Request Bind" at bounding box center [335, 241] width 37 height 11
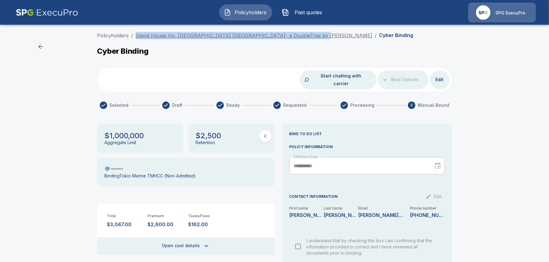
drag, startPoint x: 312, startPoint y: 34, endPoint x: 139, endPoint y: 36, distance: 173.2
click at [139, 36] on ol "Policyholders / Island House Inc. dba Island House Orange Beach- a DoubleTree b…" at bounding box center [255, 35] width 316 height 7
copy link "Island House Inc. dba Island House Orange Beach- a DoubleTree by Hilton"
click at [201, 237] on button "Open cost details" at bounding box center [185, 245] width 177 height 17
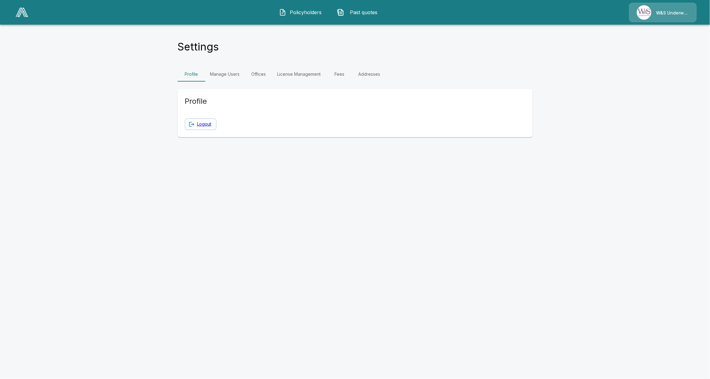
click at [24, 14] on img at bounding box center [22, 12] width 12 height 9
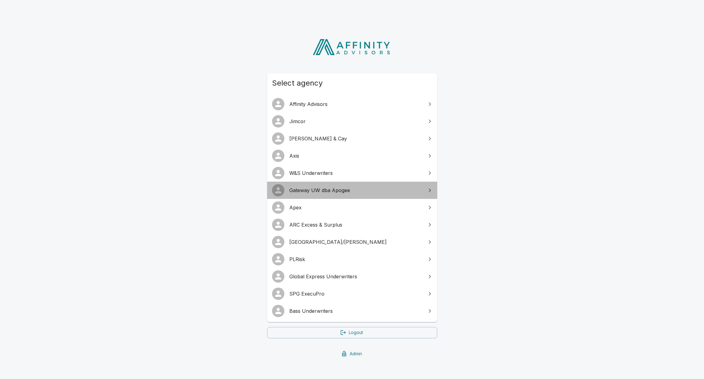
click at [319, 194] on link "Gateway UW dba Apogee" at bounding box center [352, 190] width 170 height 17
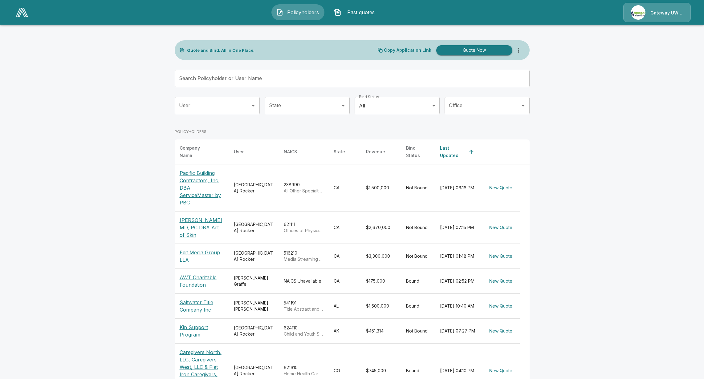
click at [646, 15] on div "Gateway UW dba Apogee" at bounding box center [656, 12] width 67 height 19
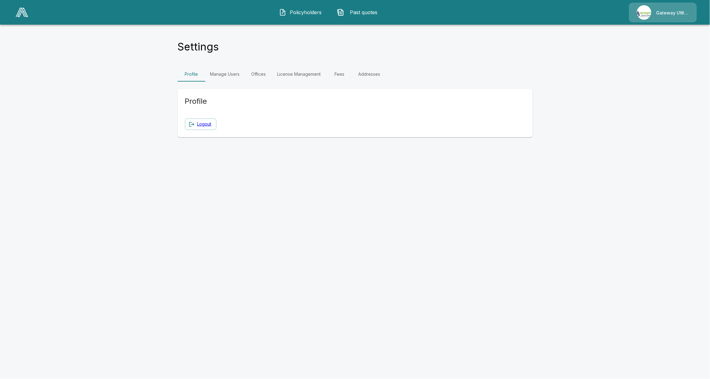
click at [234, 75] on link "Manage Users" at bounding box center [224, 74] width 39 height 15
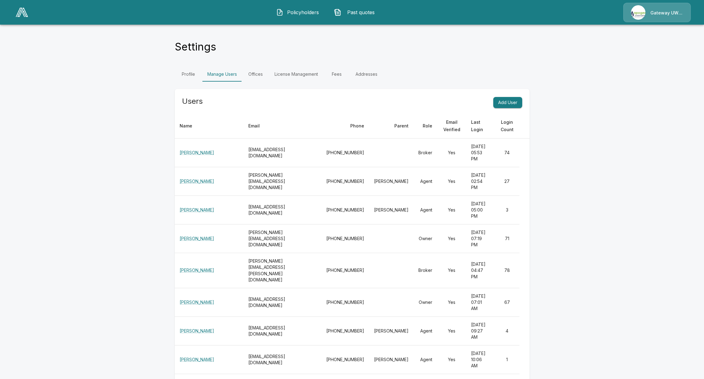
click at [414, 71] on div "Profile Manage Users Offices License Management Fees Addresses" at bounding box center [352, 74] width 355 height 15
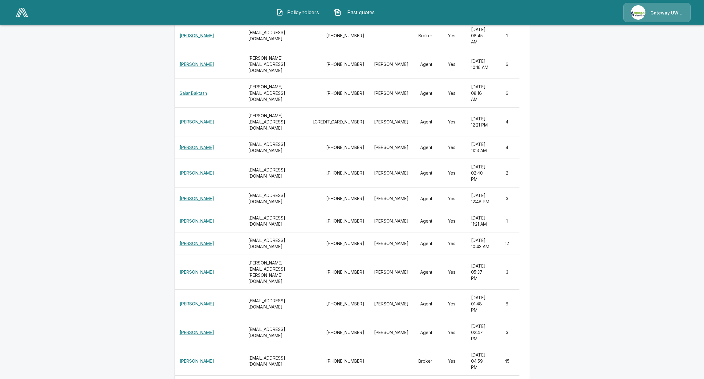
click at [268, 108] on th "[PERSON_NAME][EMAIL_ADDRESS][DOMAIN_NAME]" at bounding box center [275, 93] width 65 height 29
drag, startPoint x: 262, startPoint y: 189, endPoint x: 224, endPoint y: 191, distance: 38.6
click at [243, 108] on th "[PERSON_NAME][EMAIL_ADDRESS][DOMAIN_NAME]" at bounding box center [275, 93] width 65 height 29
click at [283, 108] on th "[PERSON_NAME][EMAIL_ADDRESS][DOMAIN_NAME]" at bounding box center [275, 93] width 65 height 29
drag, startPoint x: 280, startPoint y: 193, endPoint x: 226, endPoint y: 192, distance: 53.9
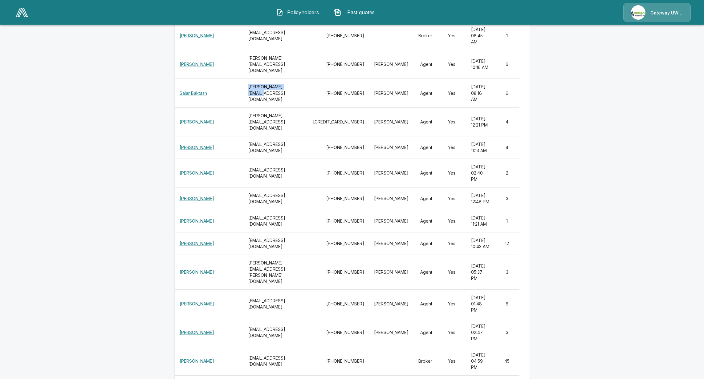
click at [243, 108] on th "[PERSON_NAME][EMAIL_ADDRESS][DOMAIN_NAME]" at bounding box center [275, 93] width 65 height 29
copy th "[PERSON_NAME][EMAIL_ADDRESS][DOMAIN_NAME]"
